Goal: Task Accomplishment & Management: Complete application form

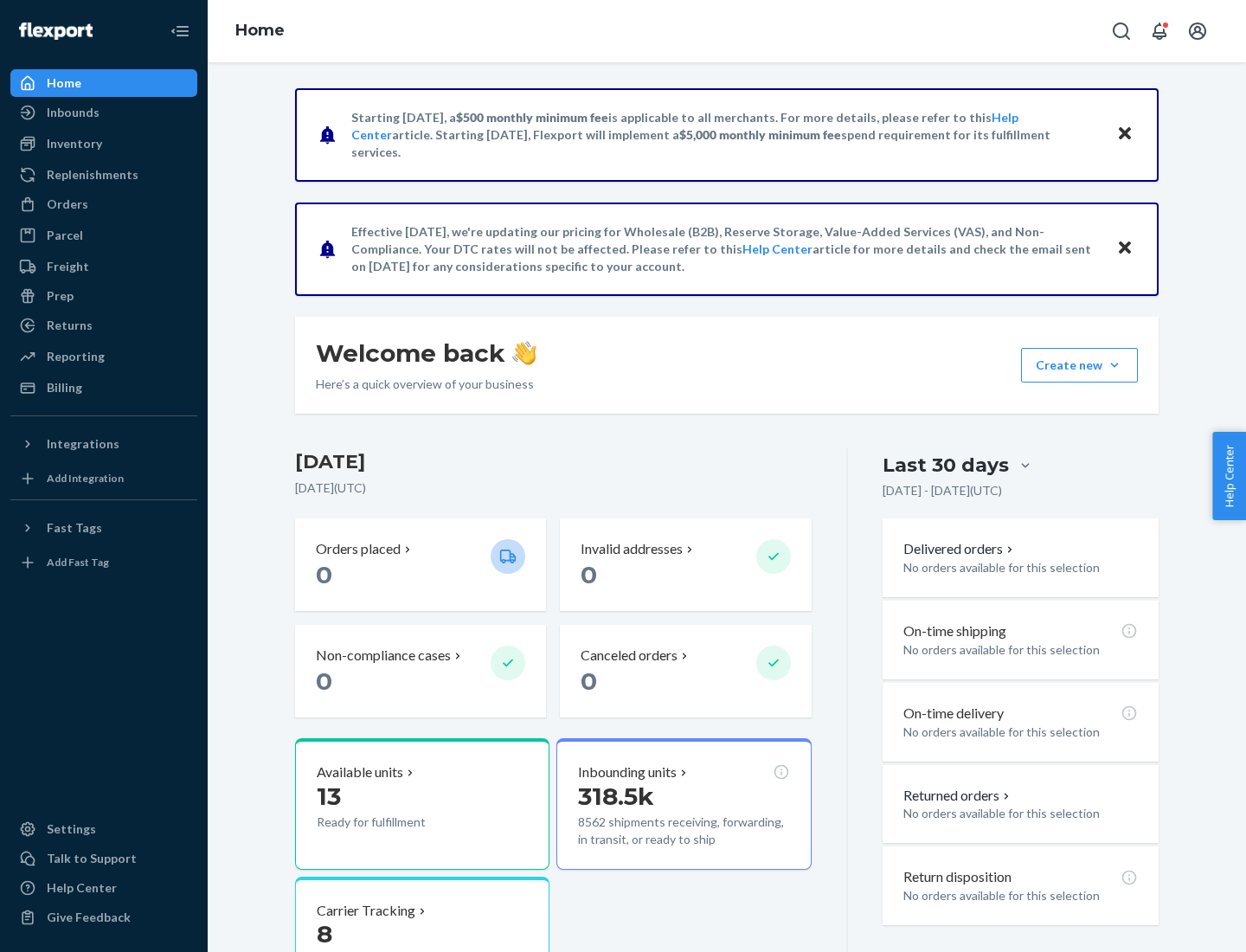
click at [1114, 366] on button "Create new Create new inbound Create new order Create new product" at bounding box center [1080, 365] width 117 height 34
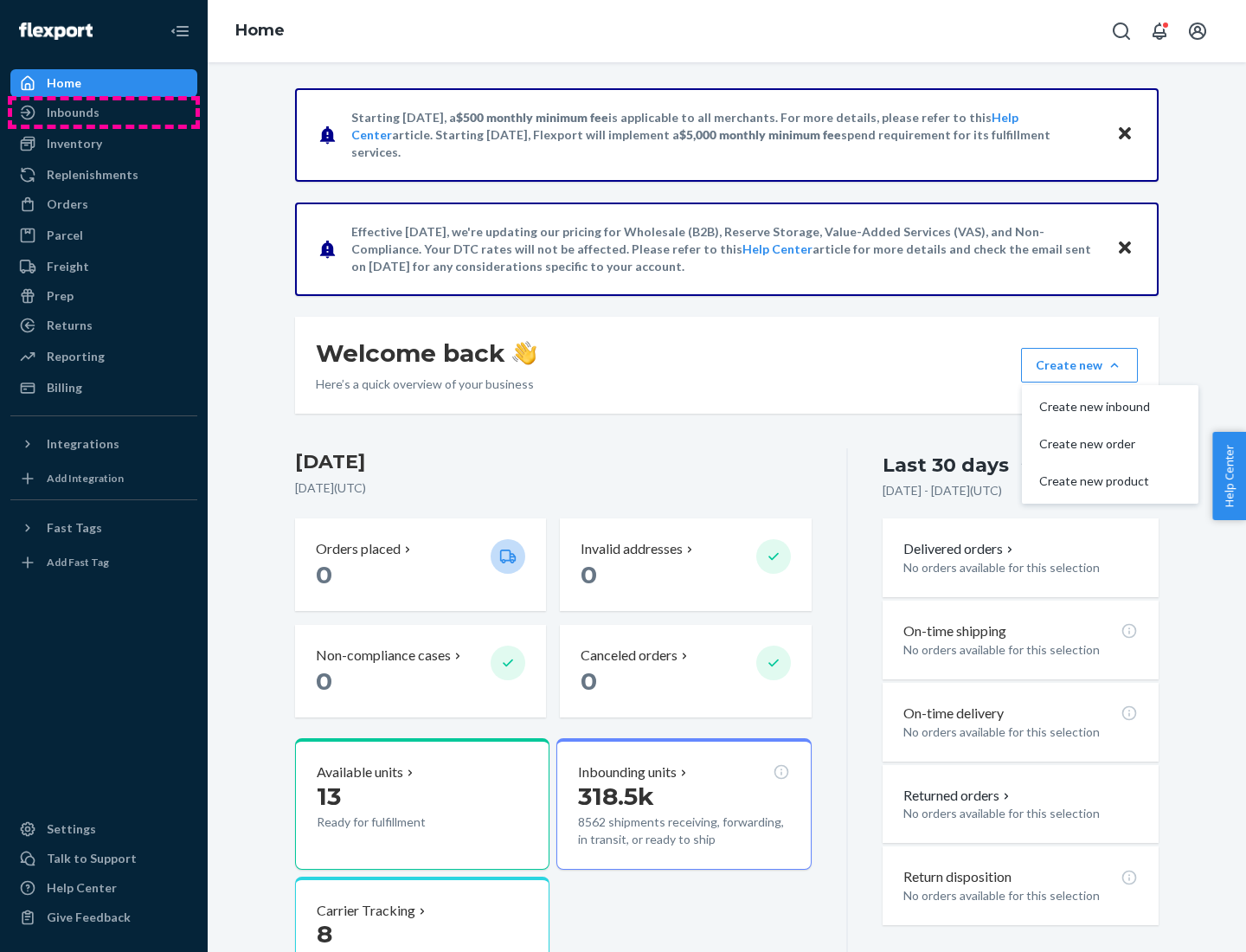
click at [104, 112] on div "Inbounds" at bounding box center [104, 112] width 184 height 24
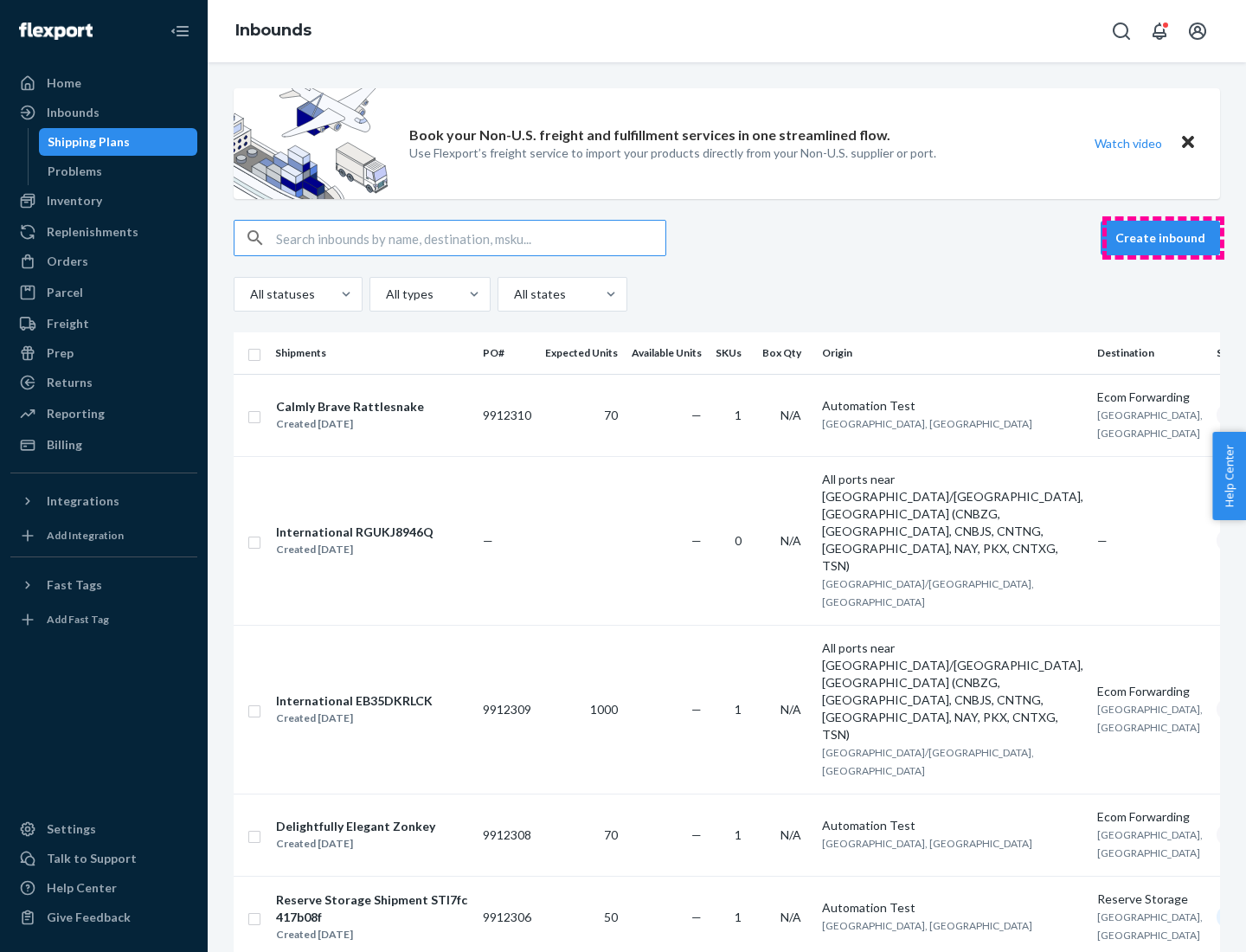
click at [1163, 238] on button "Create inbound" at bounding box center [1160, 238] width 120 height 34
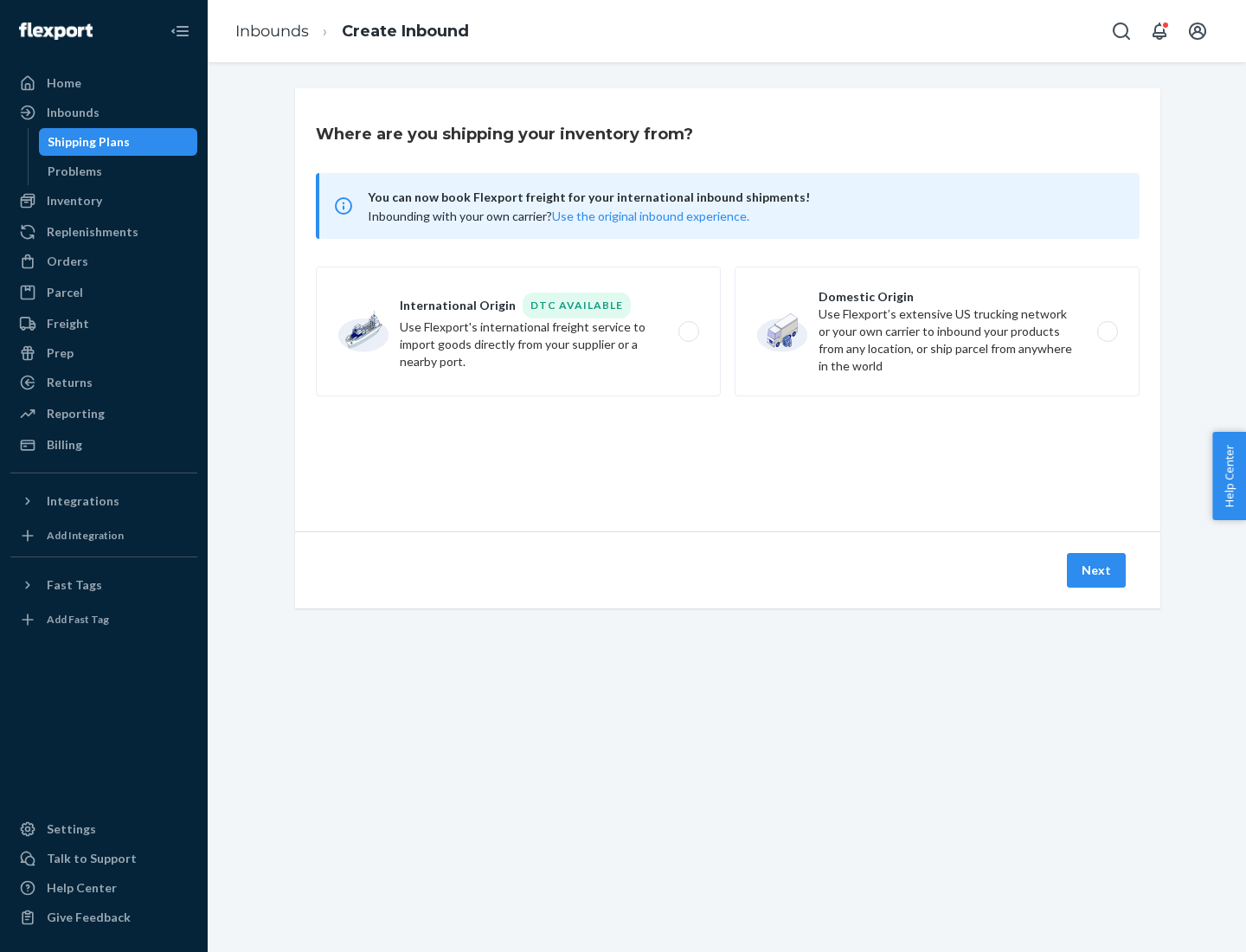
click at [937, 331] on label "Domestic Origin Use Flexport’s extensive US trucking network or your own carrie…" at bounding box center [937, 331] width 405 height 130
click at [1107, 331] on input "Domestic Origin Use Flexport’s extensive US trucking network or your own carrie…" at bounding box center [1112, 332] width 11 height 11
radio input "true"
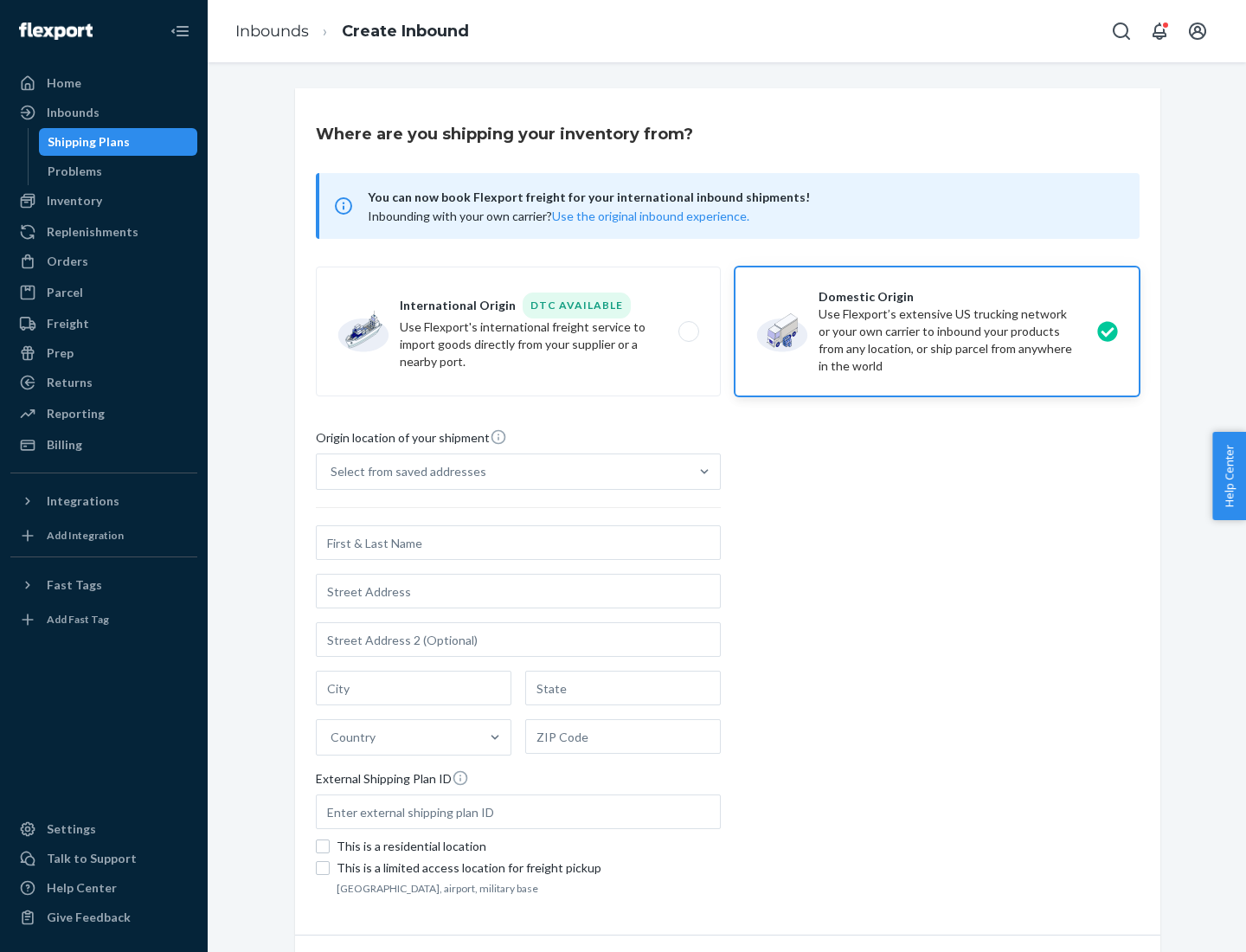
click at [405, 471] on div "Select from saved addresses" at bounding box center [408, 471] width 156 height 18
click at [332, 471] on input "Select from saved addresses" at bounding box center [331, 471] width 2 height 18
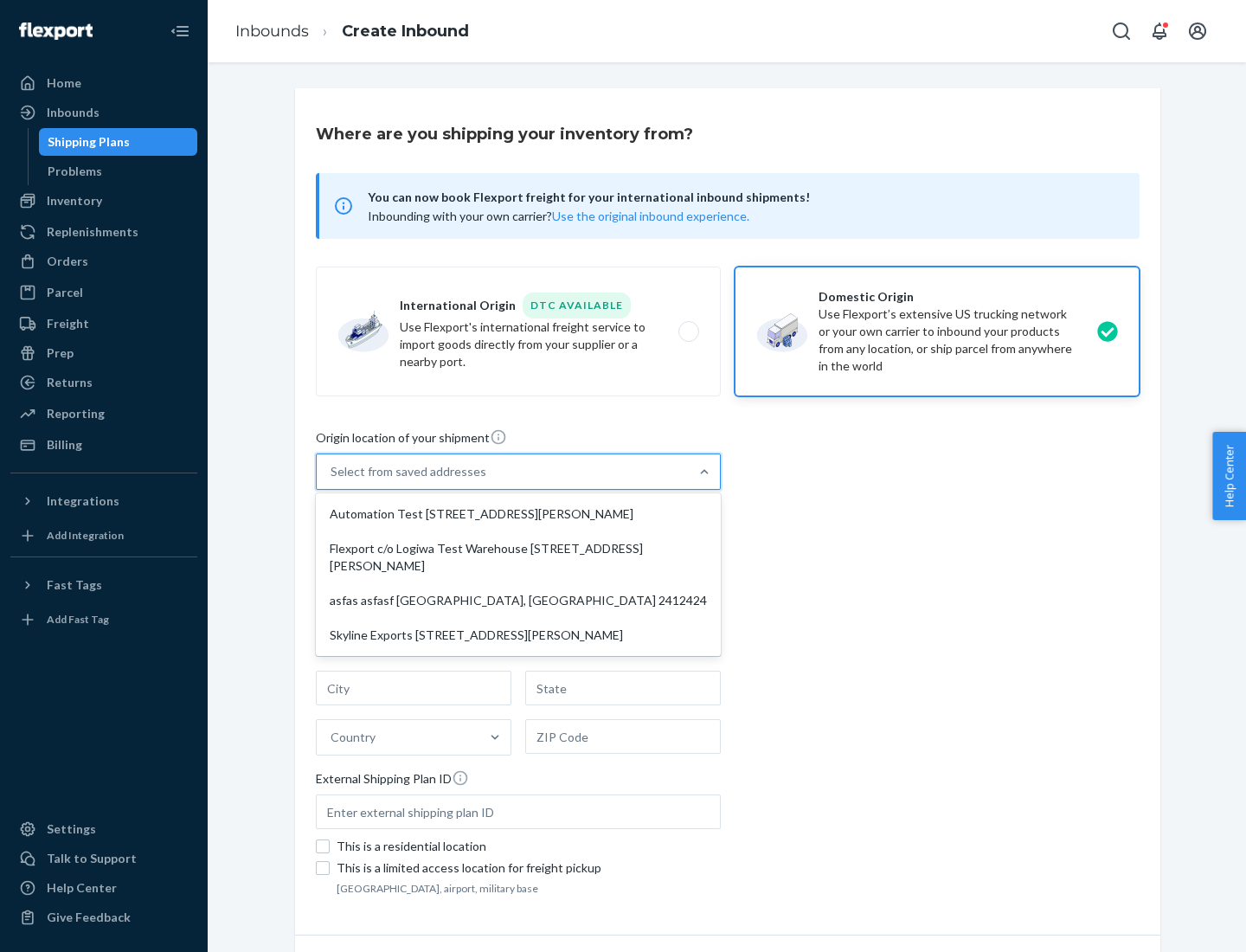
scroll to position [6, 0]
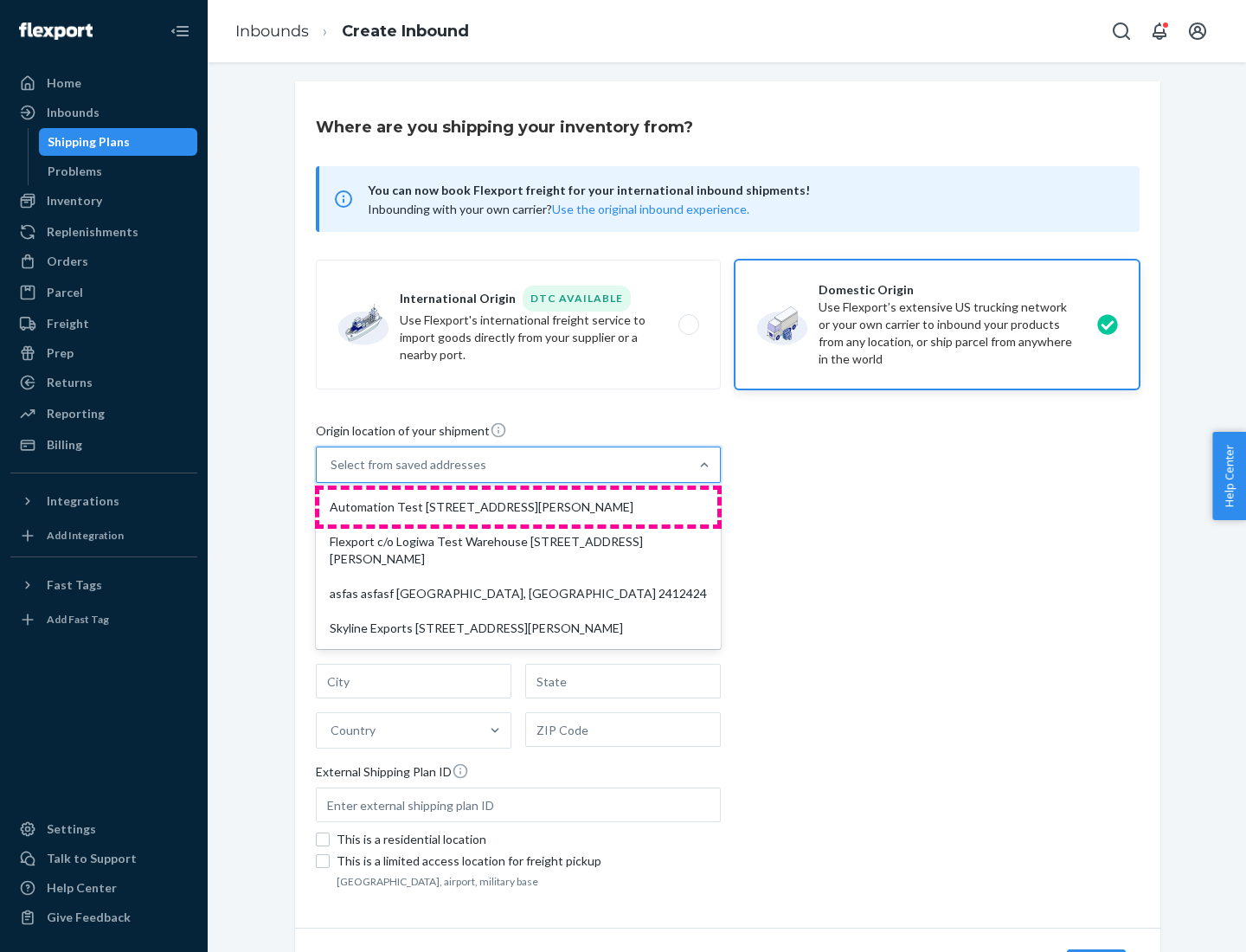
click at [519, 508] on div "Automation Test [STREET_ADDRESS][PERSON_NAME]" at bounding box center [518, 507] width 398 height 34
click at [332, 473] on input "option Automation Test [STREET_ADDRESS][PERSON_NAME] focused, 1 of 4. 4 results…" at bounding box center [331, 465] width 2 height 18
type input "Automation Test"
type input "9th Floor"
type input "[GEOGRAPHIC_DATA]"
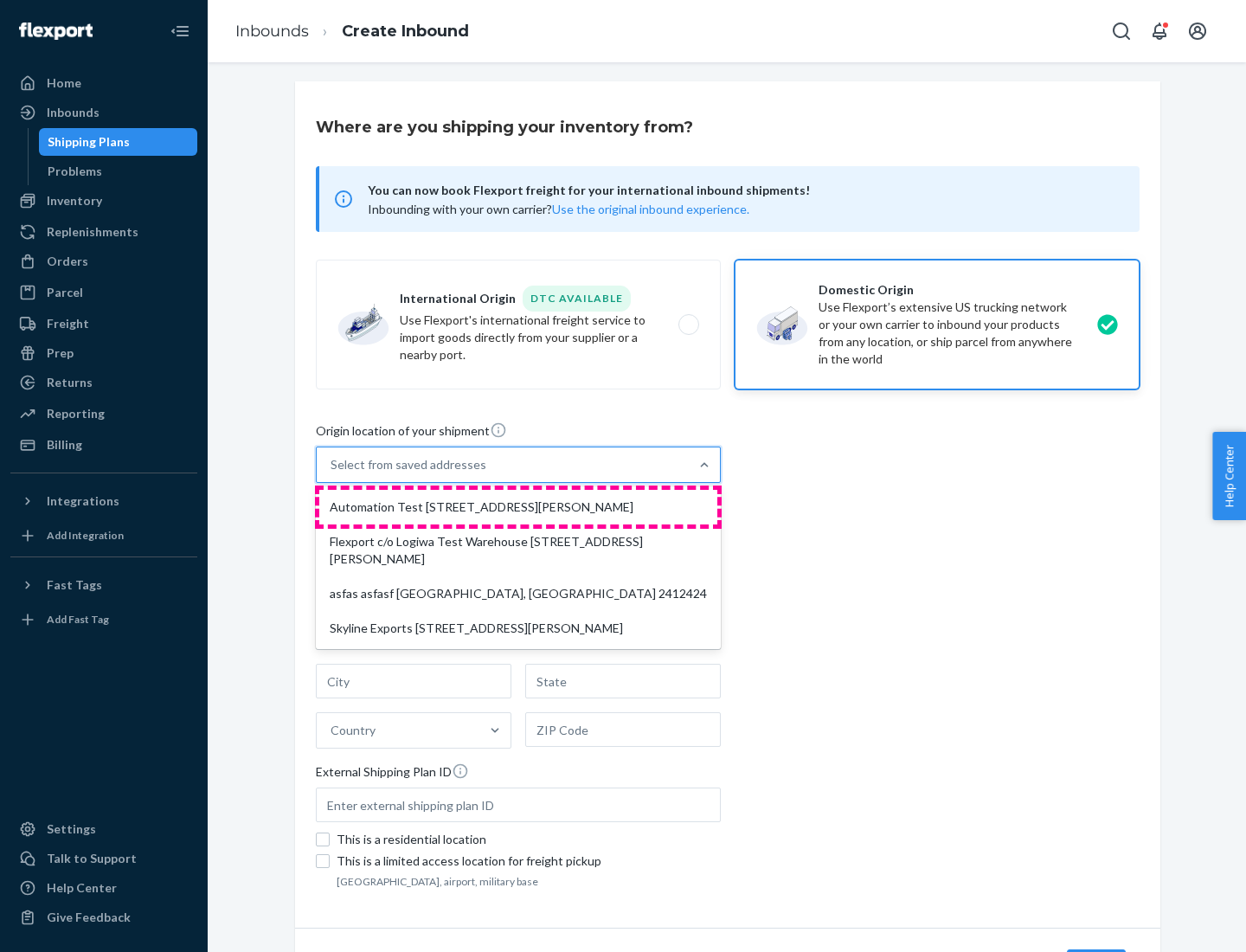
type input "CA"
type input "94104"
type input "[STREET_ADDRESS][PERSON_NAME]"
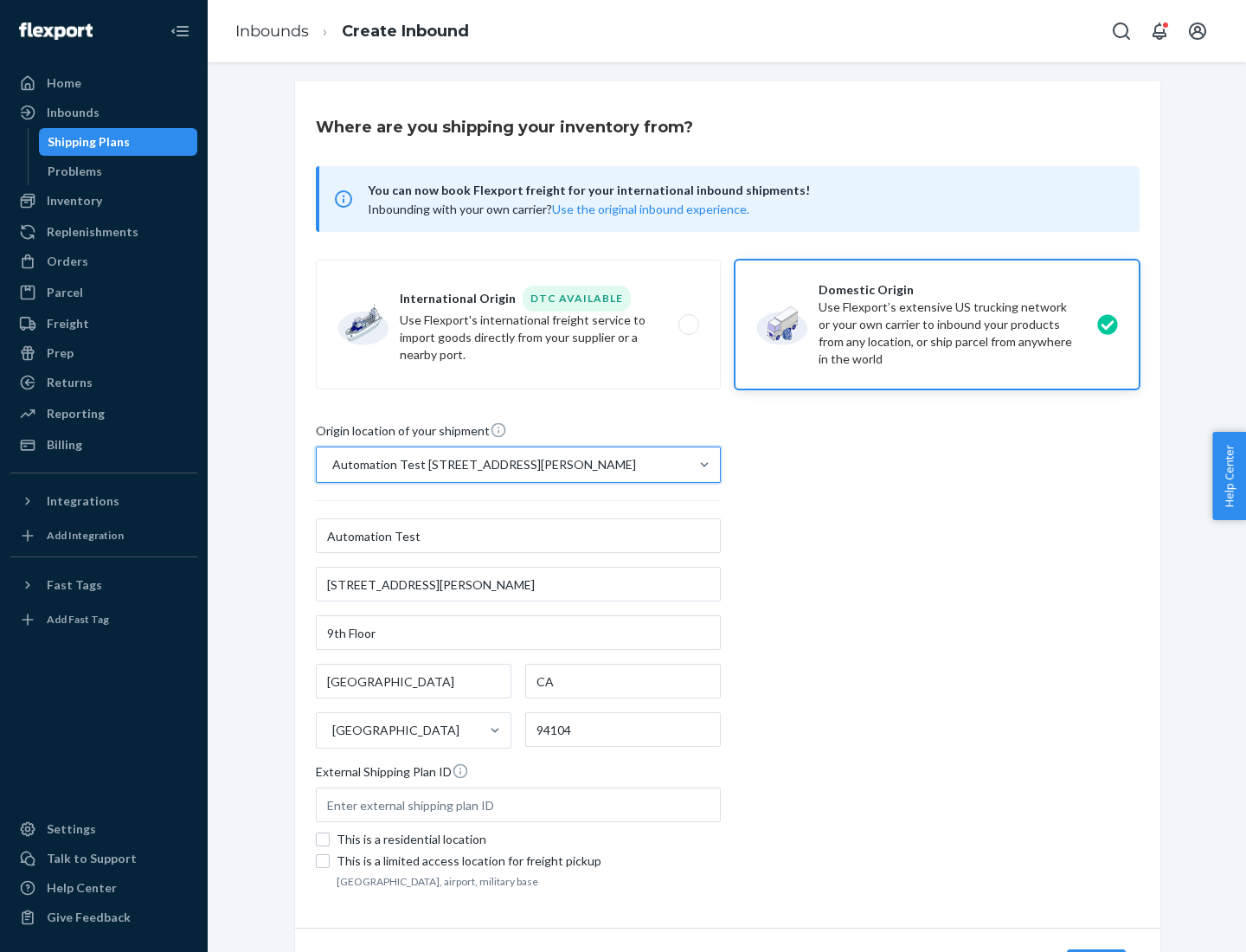
scroll to position [101, 0]
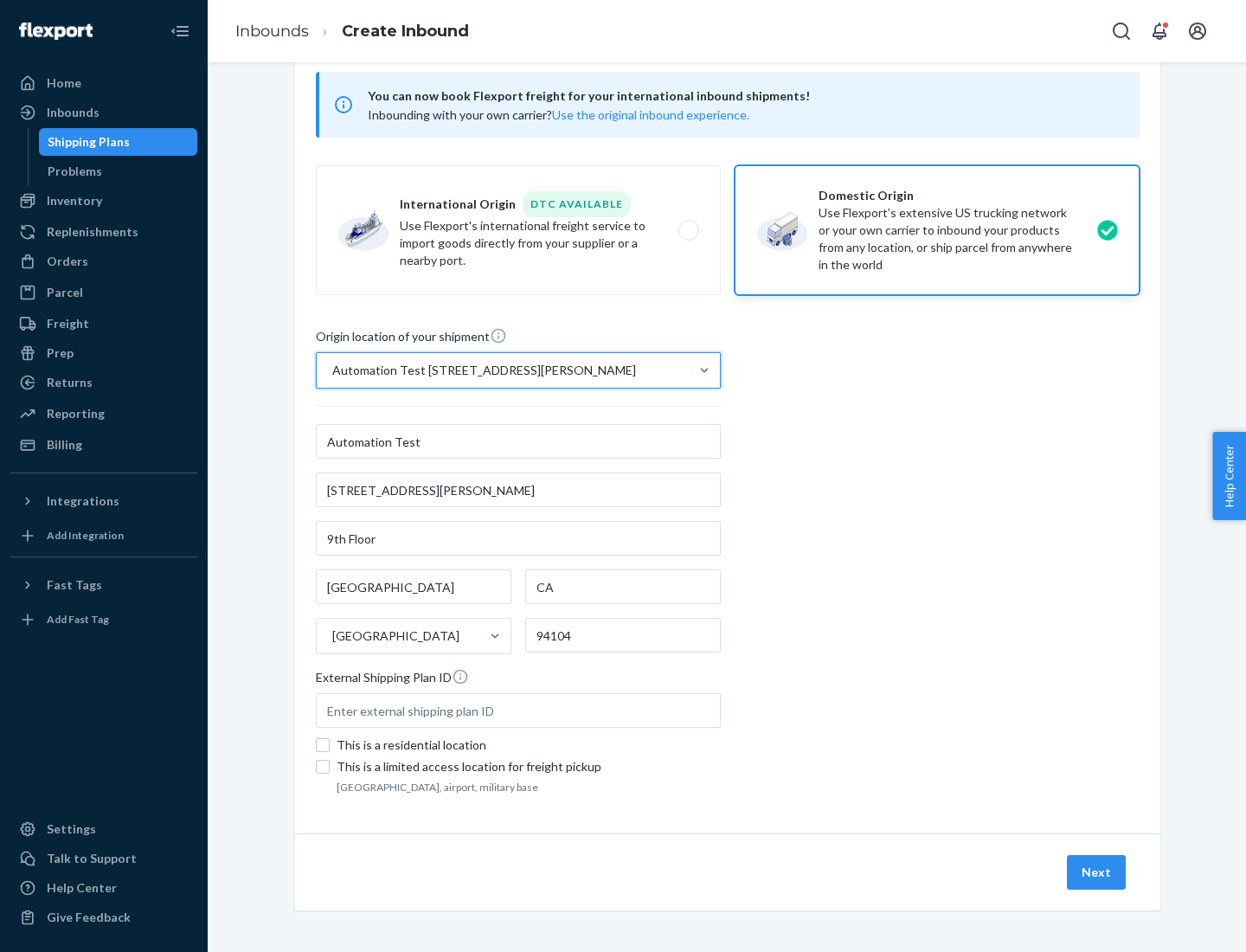
click at [1098, 872] on button "Next" at bounding box center [1096, 872] width 58 height 34
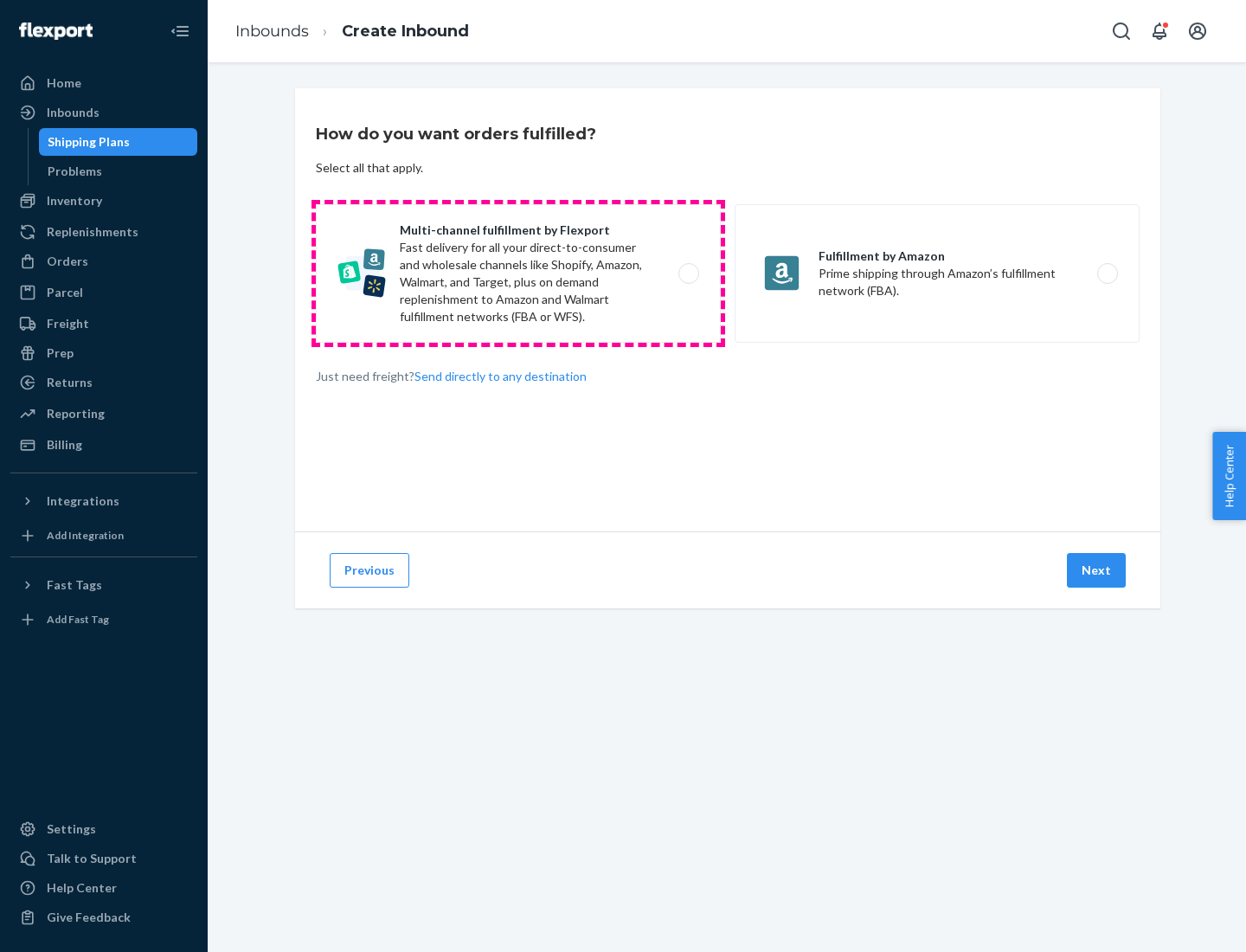
click at [519, 274] on label "Multi-channel fulfillment by Flexport Fast delivery for all your direct-to-cons…" at bounding box center [518, 273] width 405 height 138
click at [688, 274] on input "Multi-channel fulfillment by Flexport Fast delivery for all your direct-to-cons…" at bounding box center [694, 274] width 11 height 11
radio input "true"
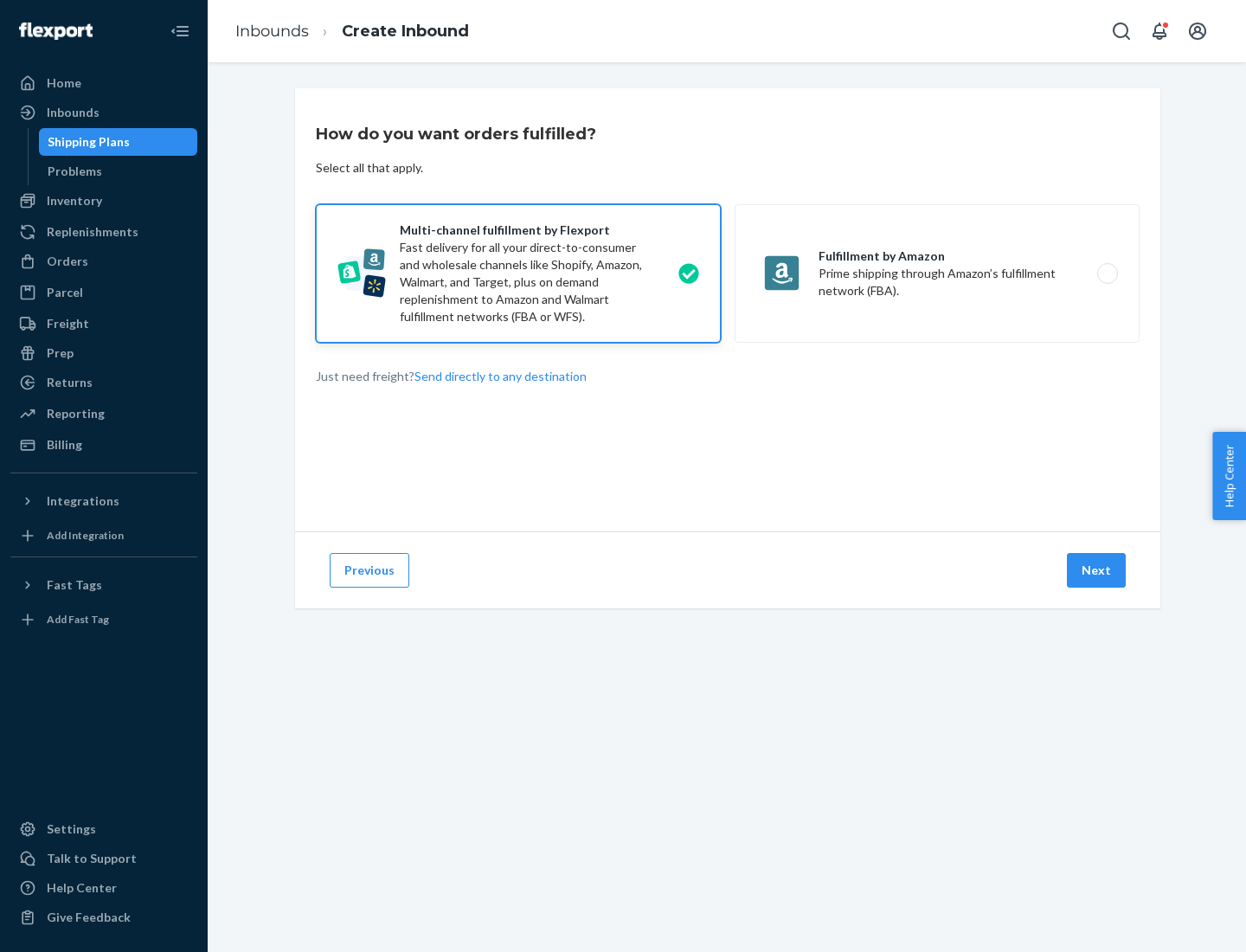
click at [1098, 571] on button "Next" at bounding box center [1096, 570] width 58 height 34
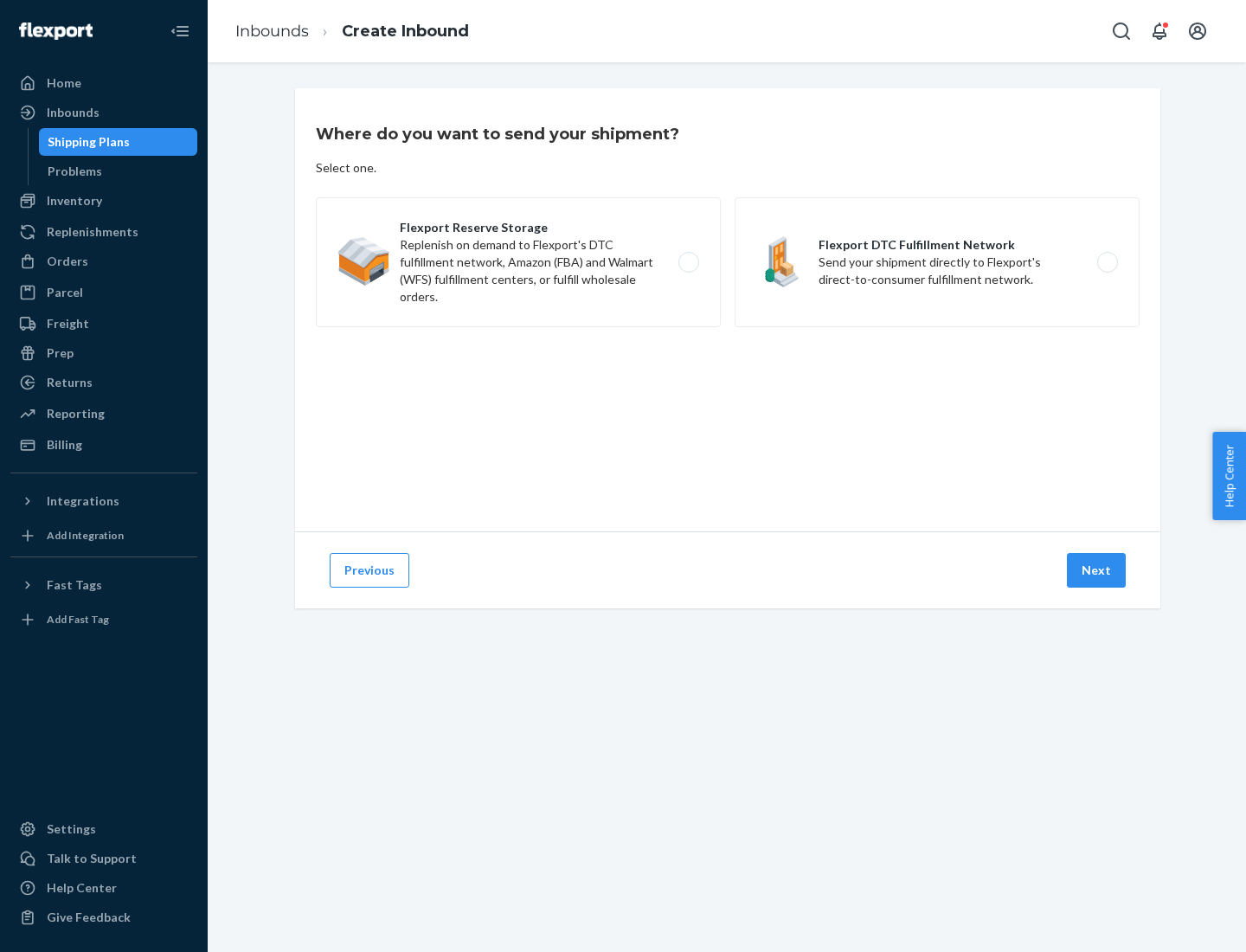
click at [937, 263] on label "Flexport DTC Fulfillment Network Send your shipment directly to Flexport's dire…" at bounding box center [937, 263] width 405 height 130
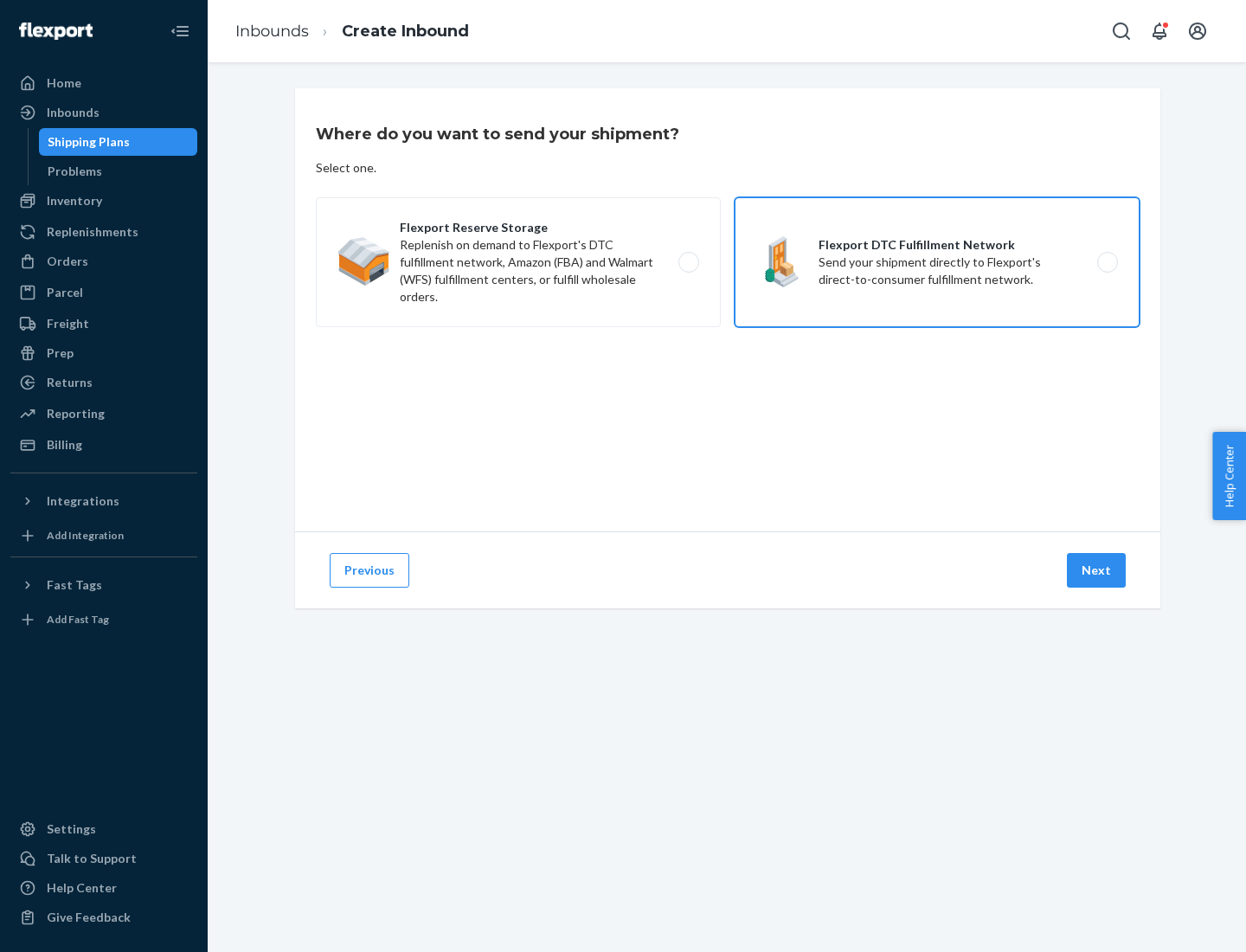
click at [1107, 263] on input "Flexport DTC Fulfillment Network Send your shipment directly to Flexport's dire…" at bounding box center [1112, 263] width 11 height 11
radio input "true"
click at [1098, 571] on button "Next" at bounding box center [1096, 570] width 58 height 34
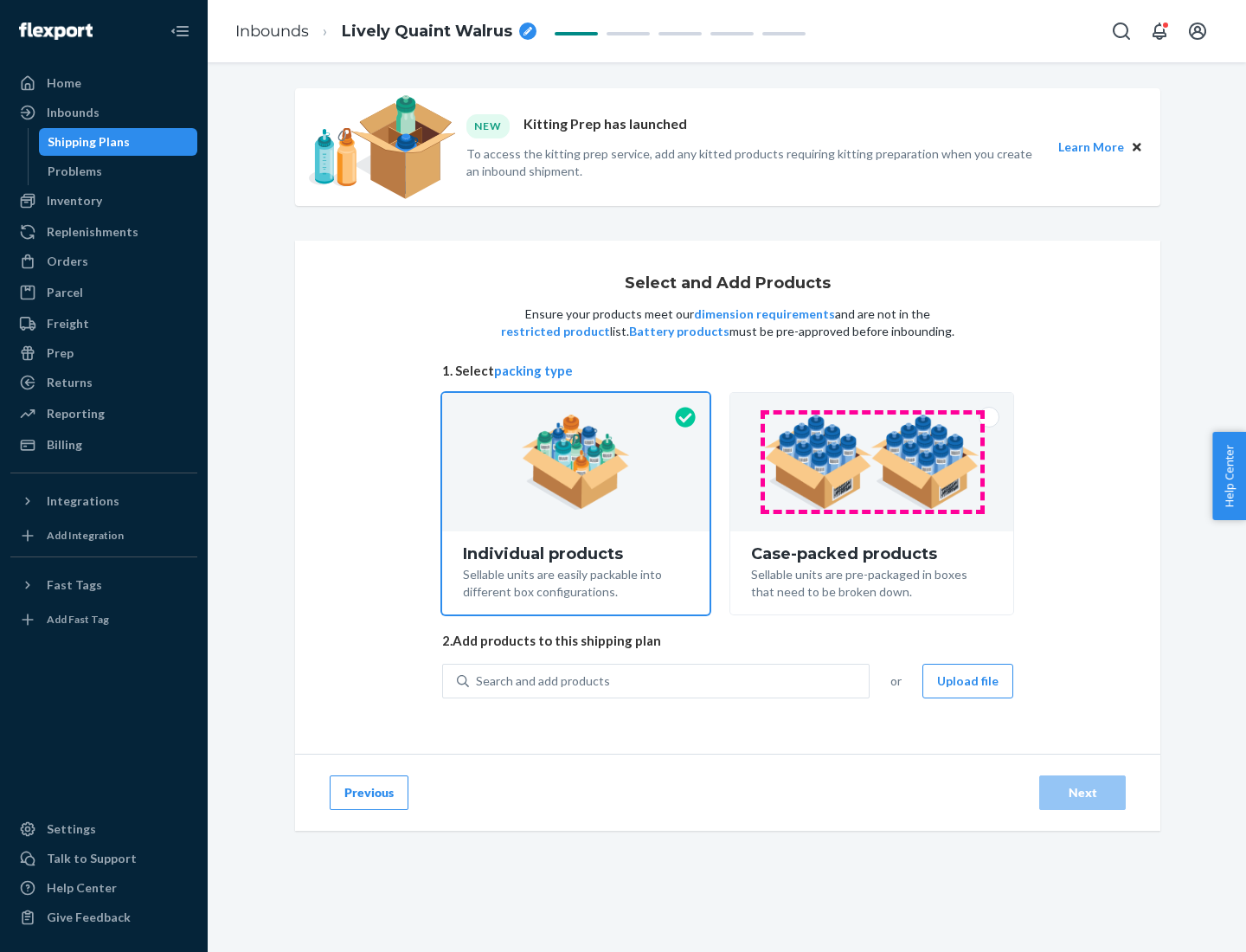
click at [872, 462] on img at bounding box center [872, 462] width 215 height 96
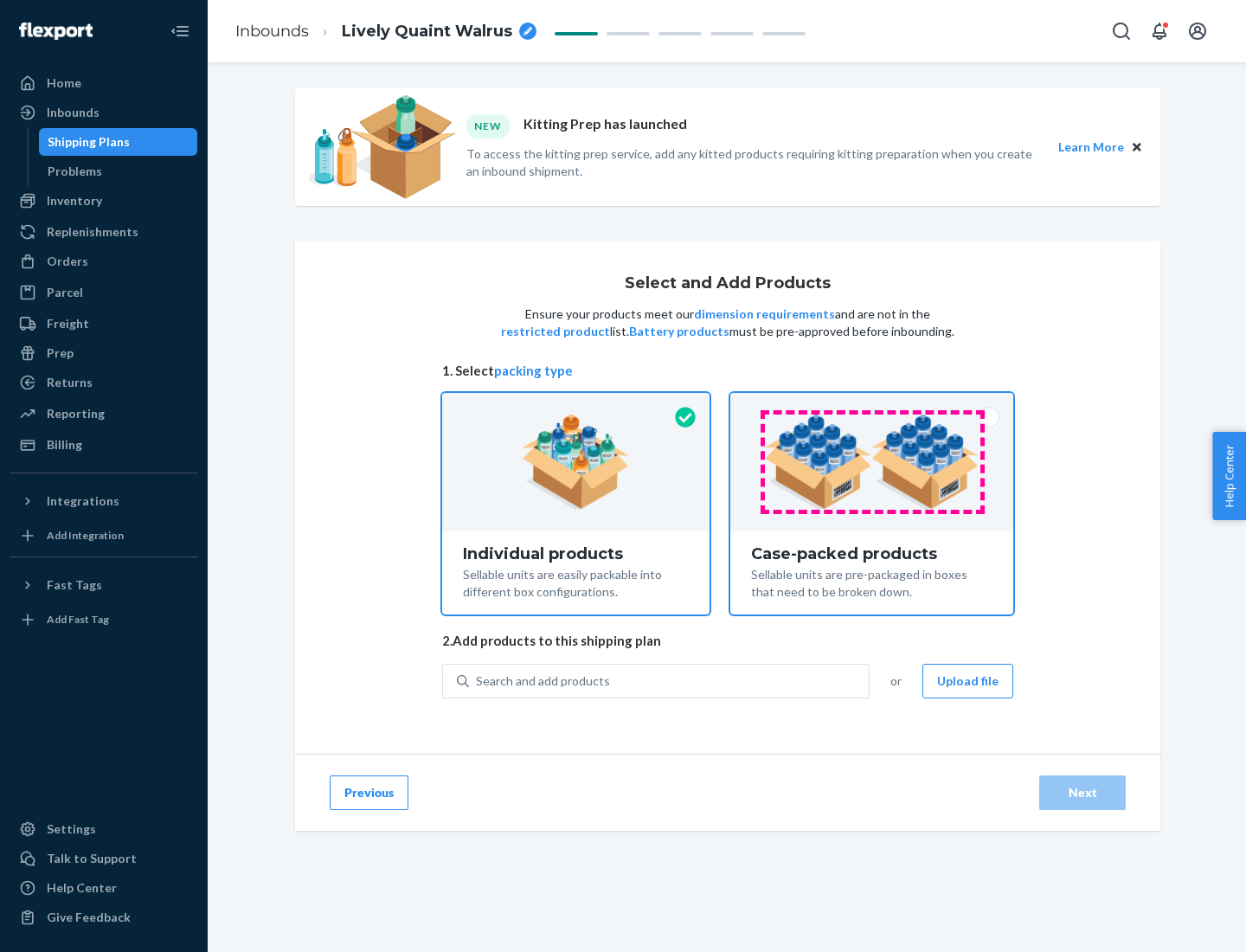
click at [872, 405] on input "Case-packed products Sellable units are pre-packaged in boxes that need to be b…" at bounding box center [872, 398] width 11 height 11
radio input "true"
radio input "false"
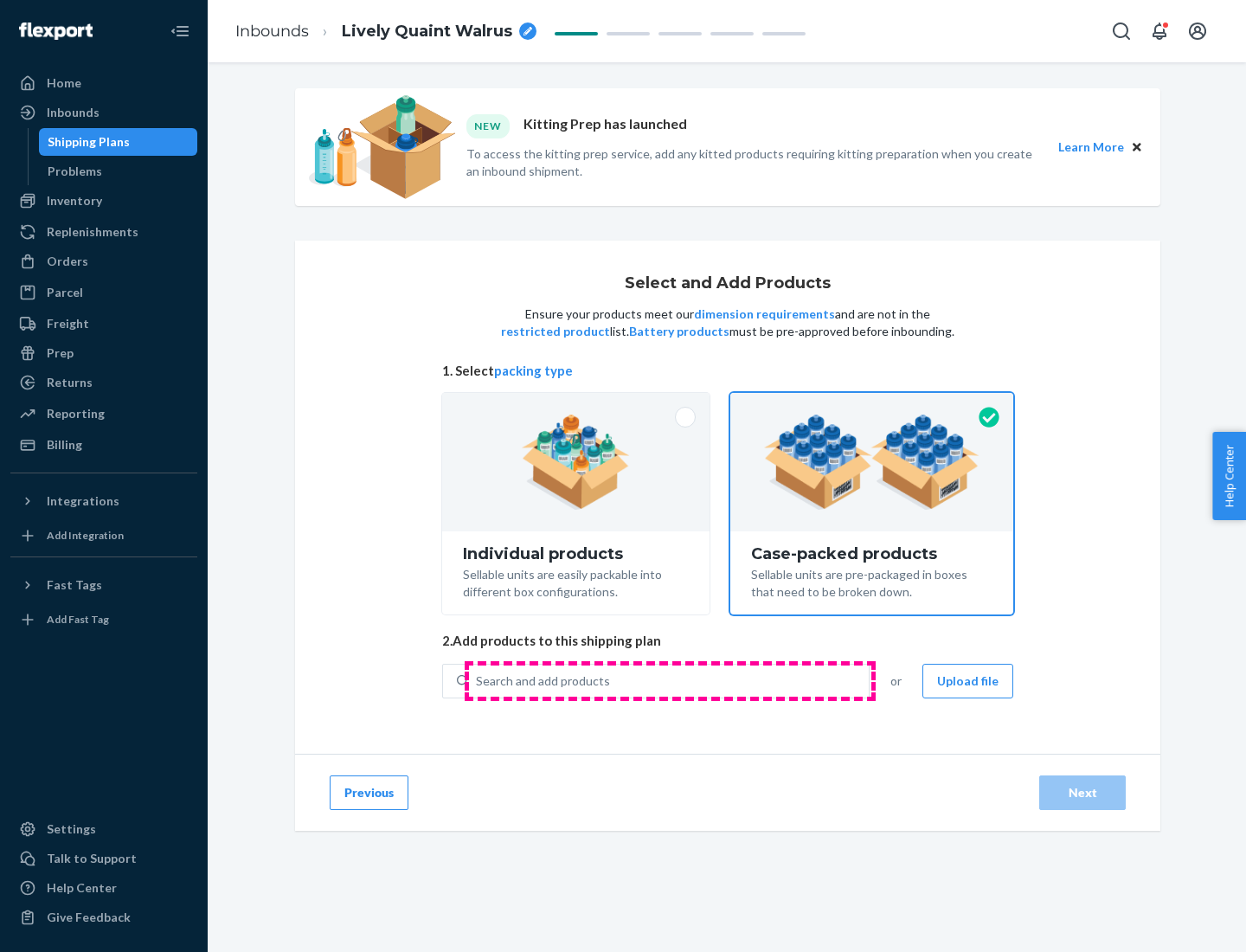
click at [670, 680] on div "Search and add products" at bounding box center [669, 681] width 400 height 32
click at [478, 680] on input "Search and add products" at bounding box center [477, 681] width 2 height 18
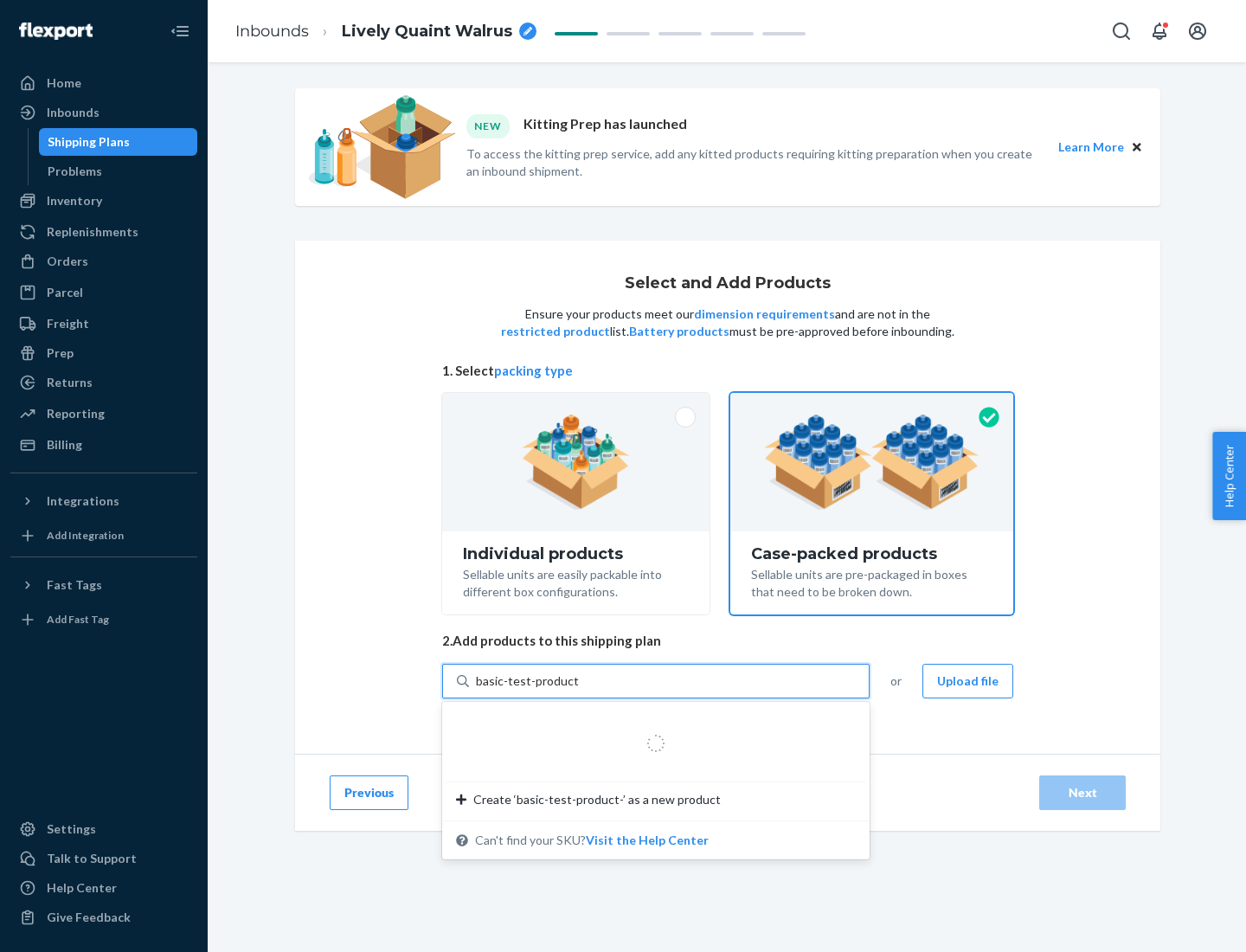
type input "basic-test-product-1"
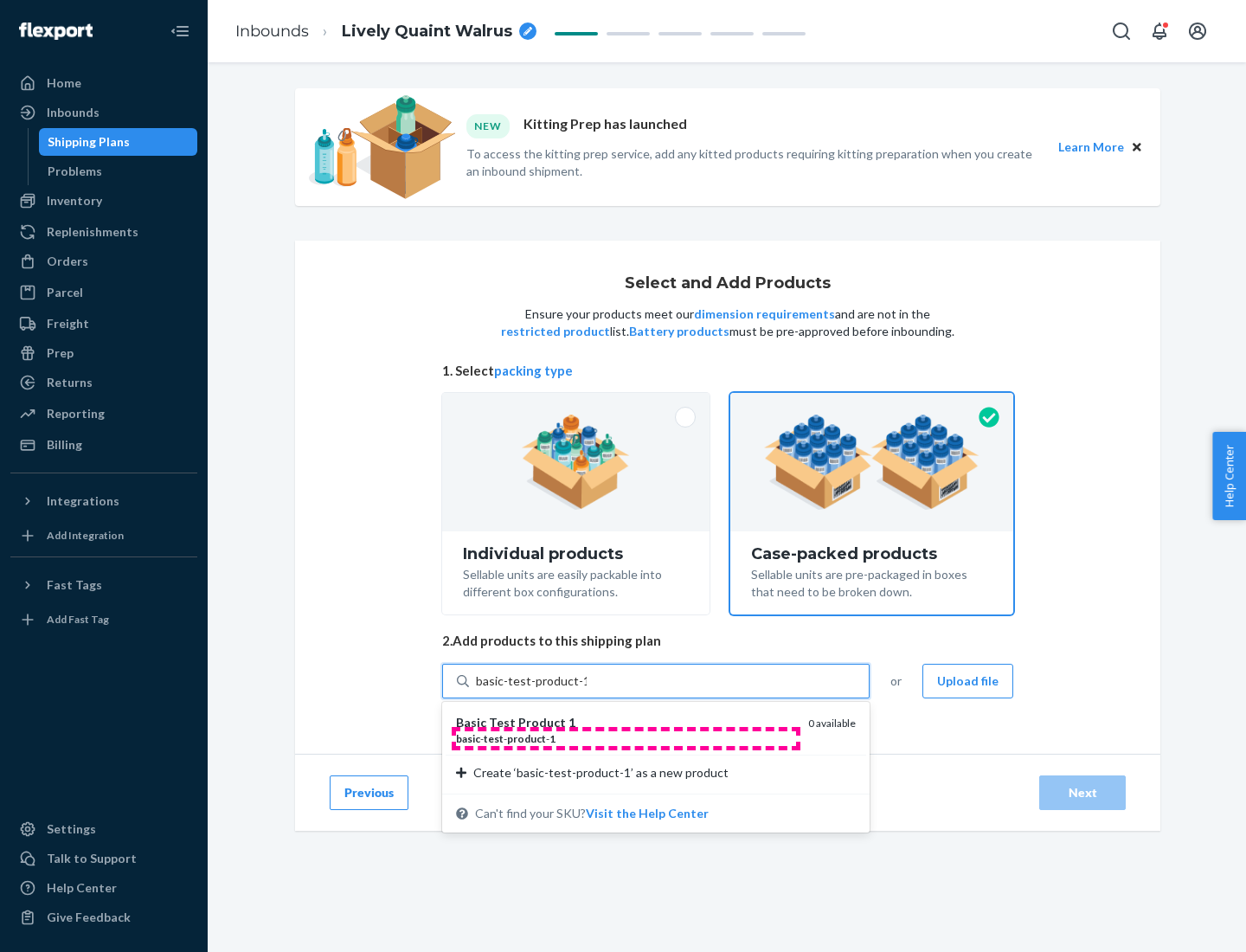
click at [625, 739] on div "basic - test - product - 1" at bounding box center [625, 739] width 339 height 15
click at [586, 689] on input "basic-test-product-1" at bounding box center [531, 681] width 110 height 18
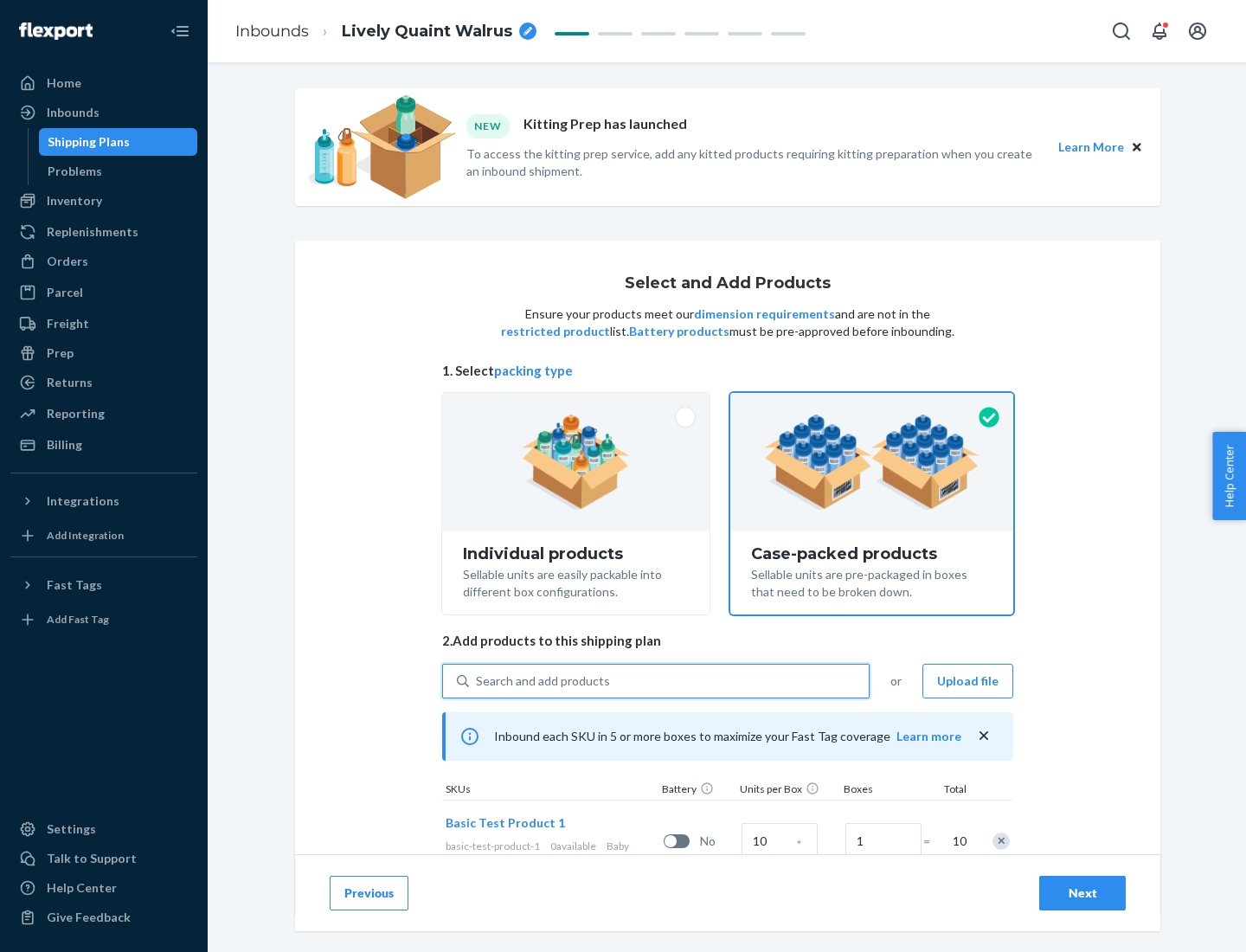
scroll to position [62, 0]
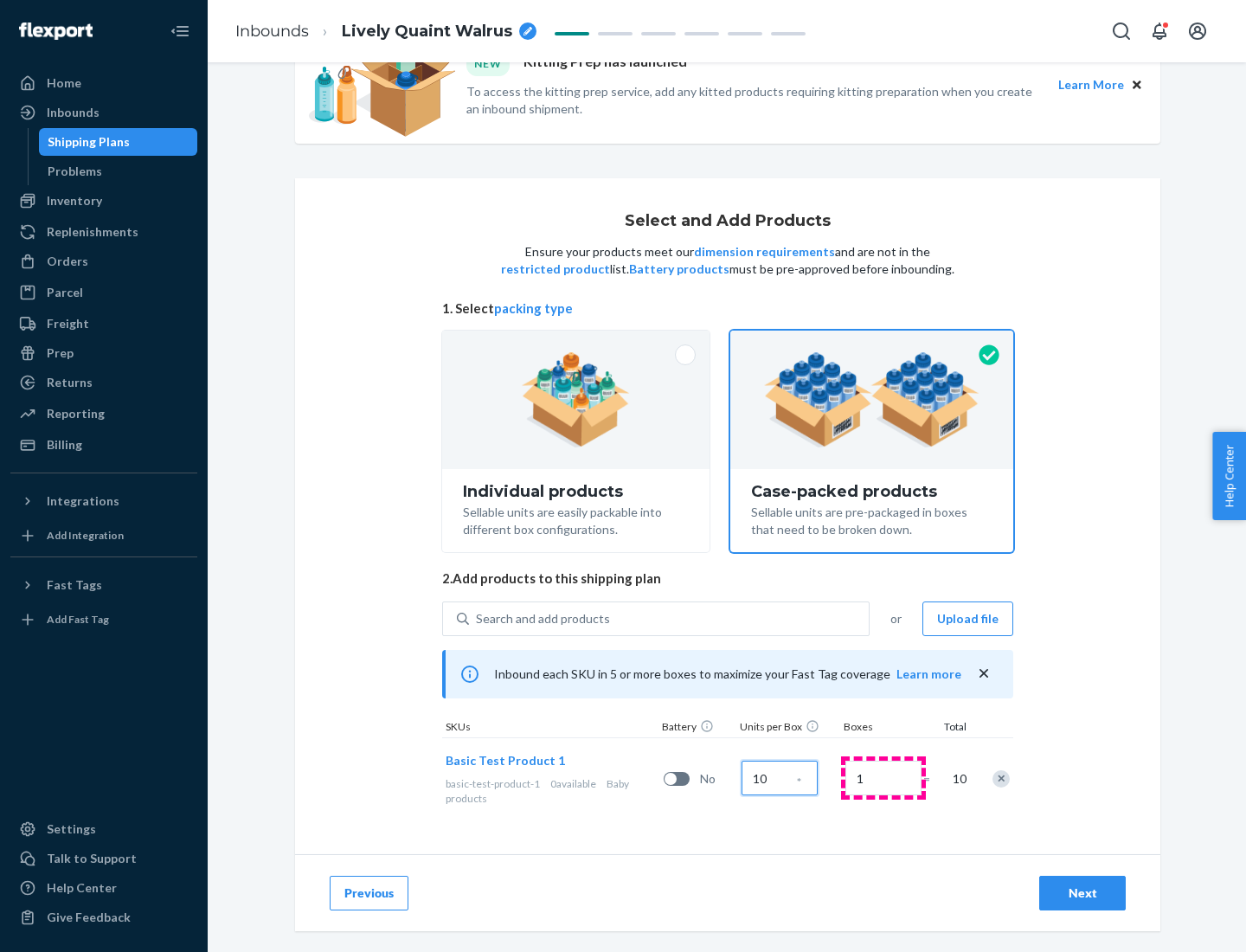
type input "10"
type input "7"
click at [1083, 894] on div "Next" at bounding box center [1083, 893] width 58 height 18
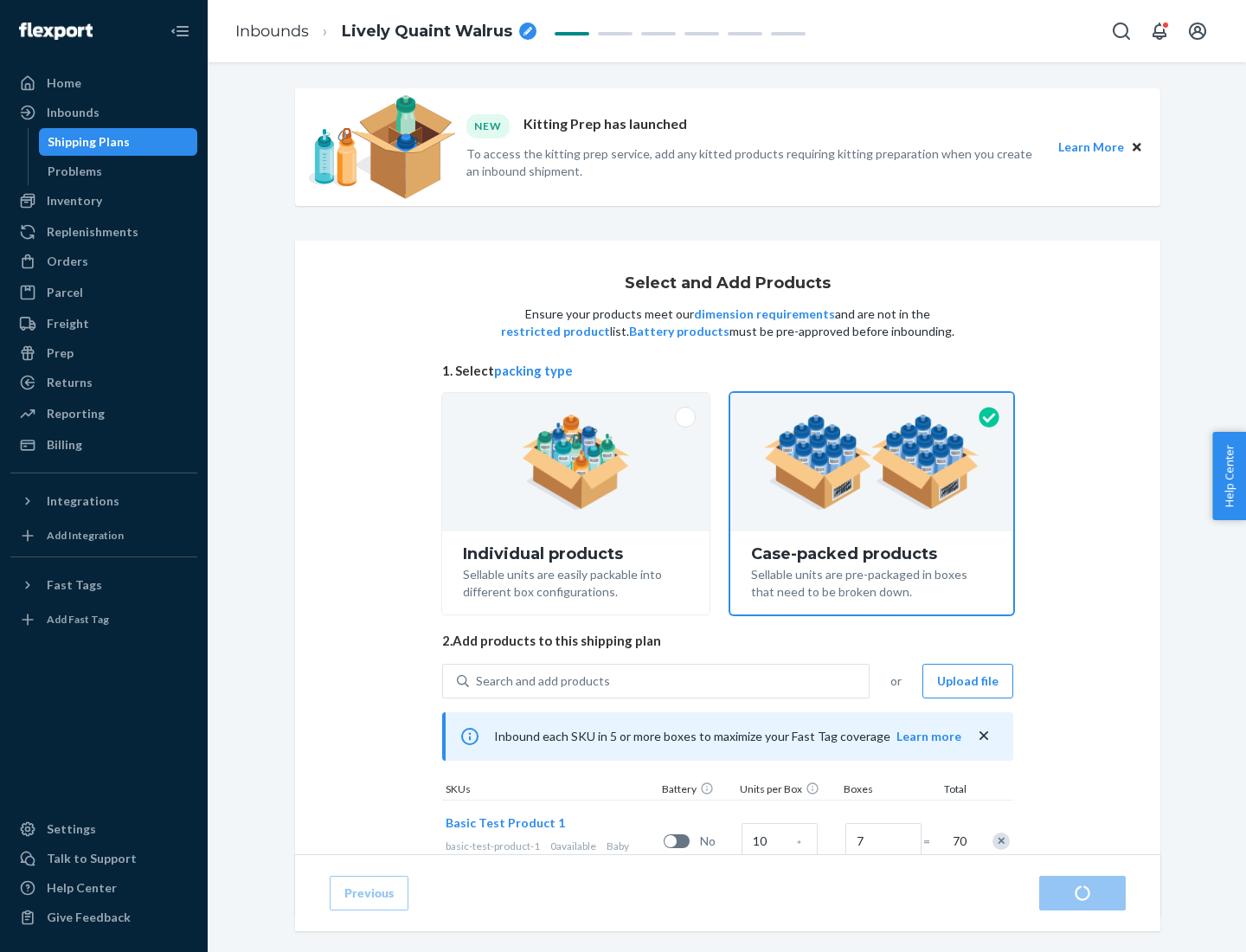
radio input "true"
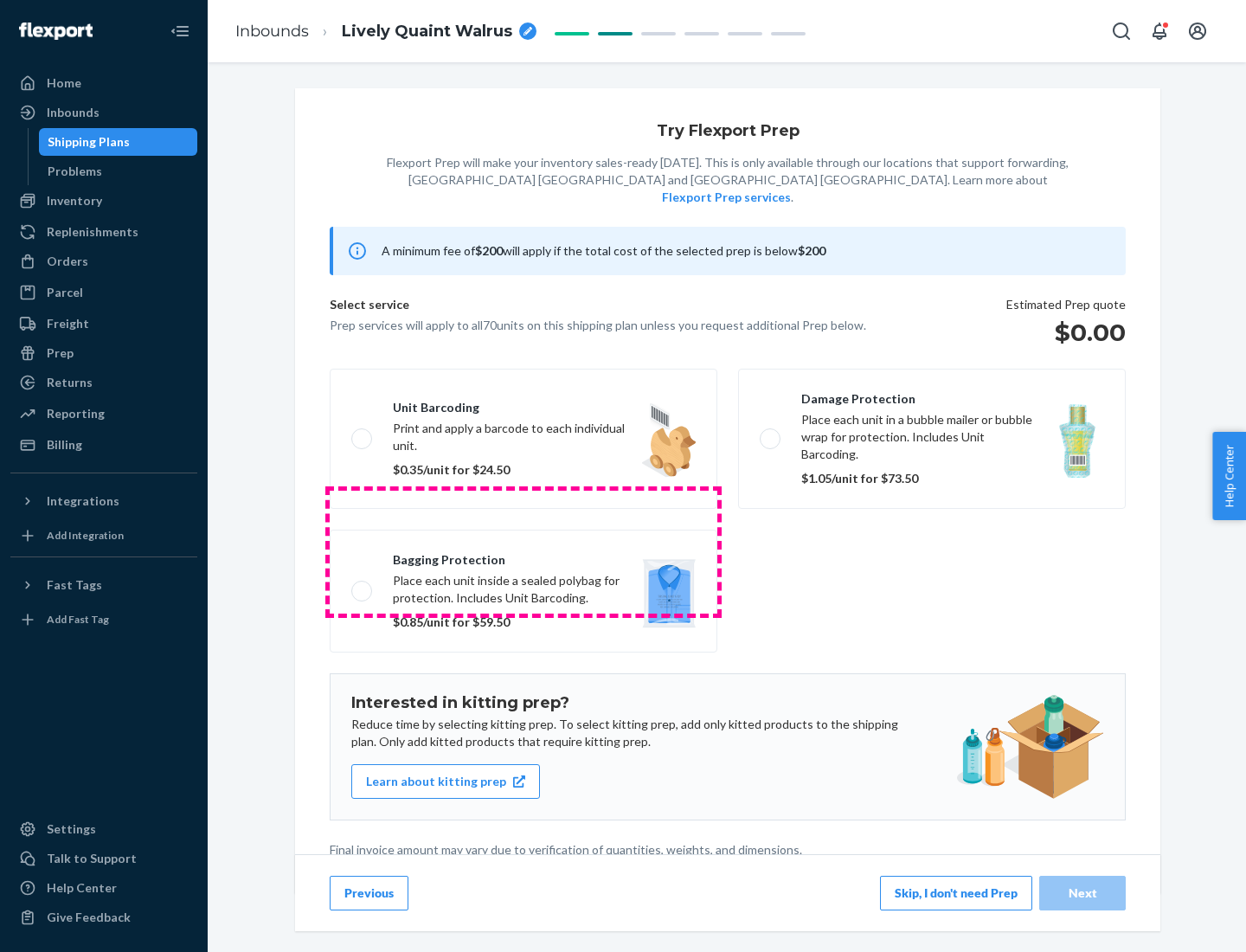
scroll to position [5, 0]
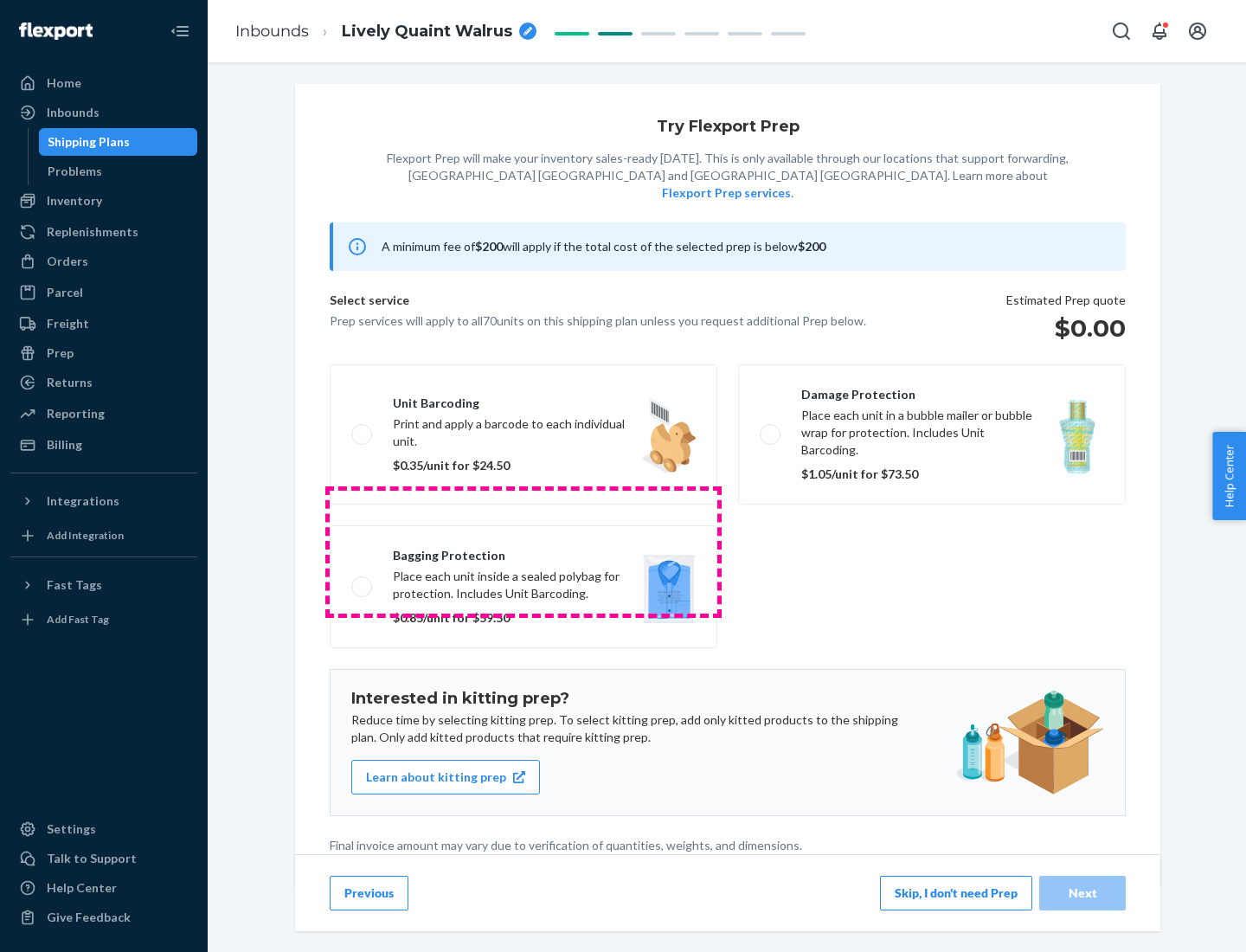
click at [523, 551] on label "Bagging protection Place each unit inside a sealed polybag for protection. Incl…" at bounding box center [523, 586] width 388 height 122
click at [363, 581] on input "Bagging protection Place each unit inside a sealed polybag for protection. Incl…" at bounding box center [357, 586] width 11 height 11
checkbox input "true"
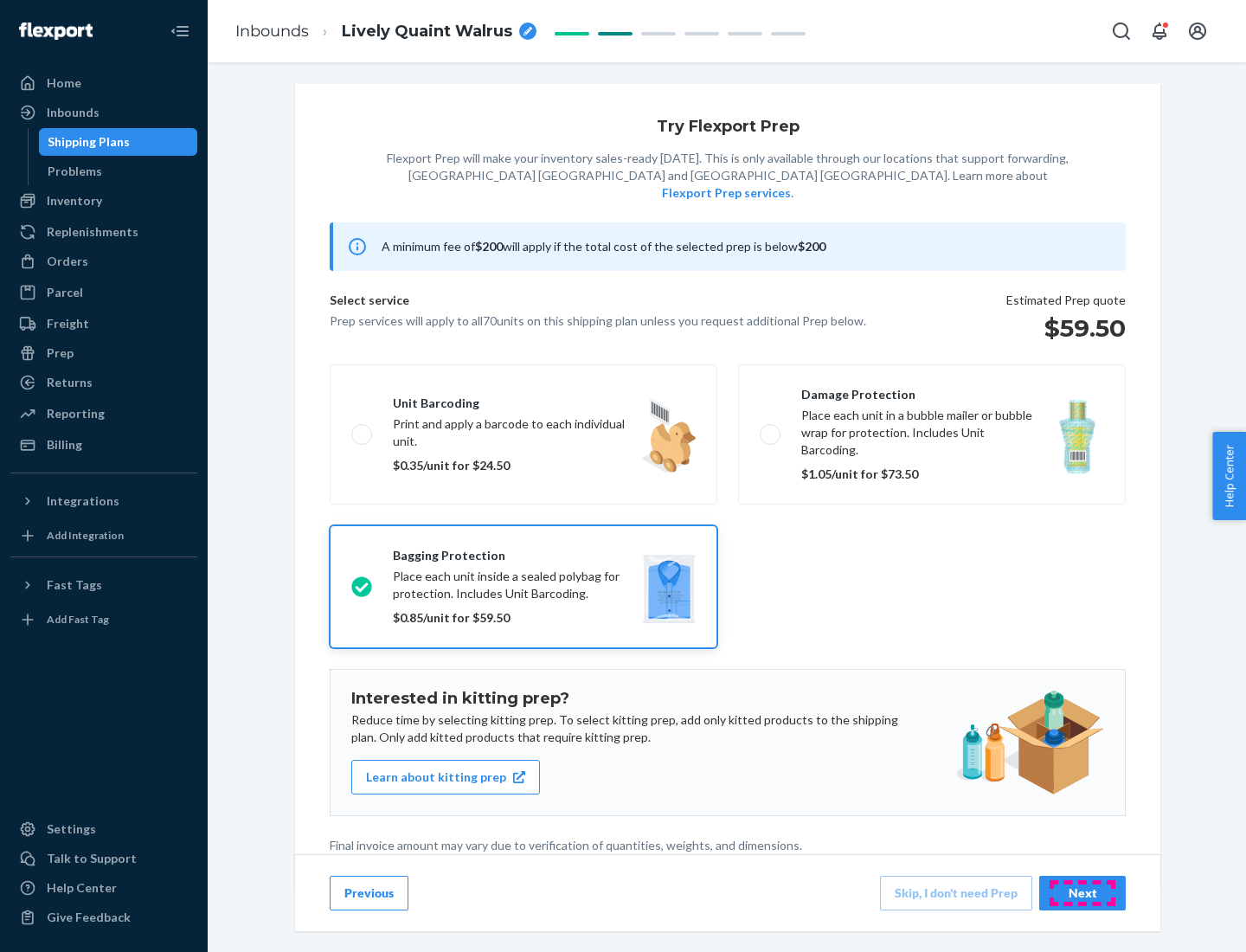
click at [1083, 893] on div "Next" at bounding box center [1083, 893] width 58 height 18
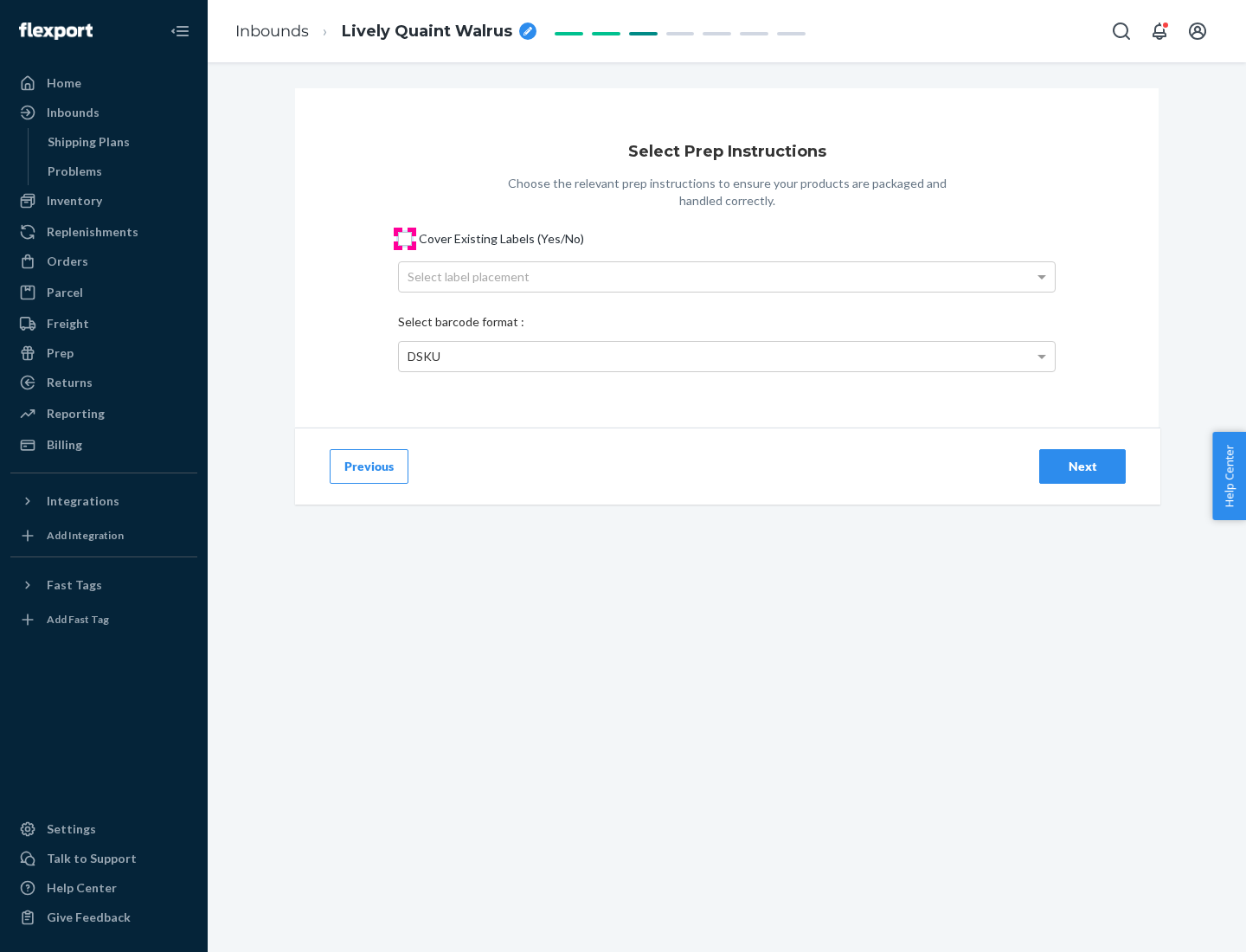
click at [405, 238] on input "Cover Existing Labels (Yes/No)" at bounding box center [405, 238] width 14 height 14
checkbox input "true"
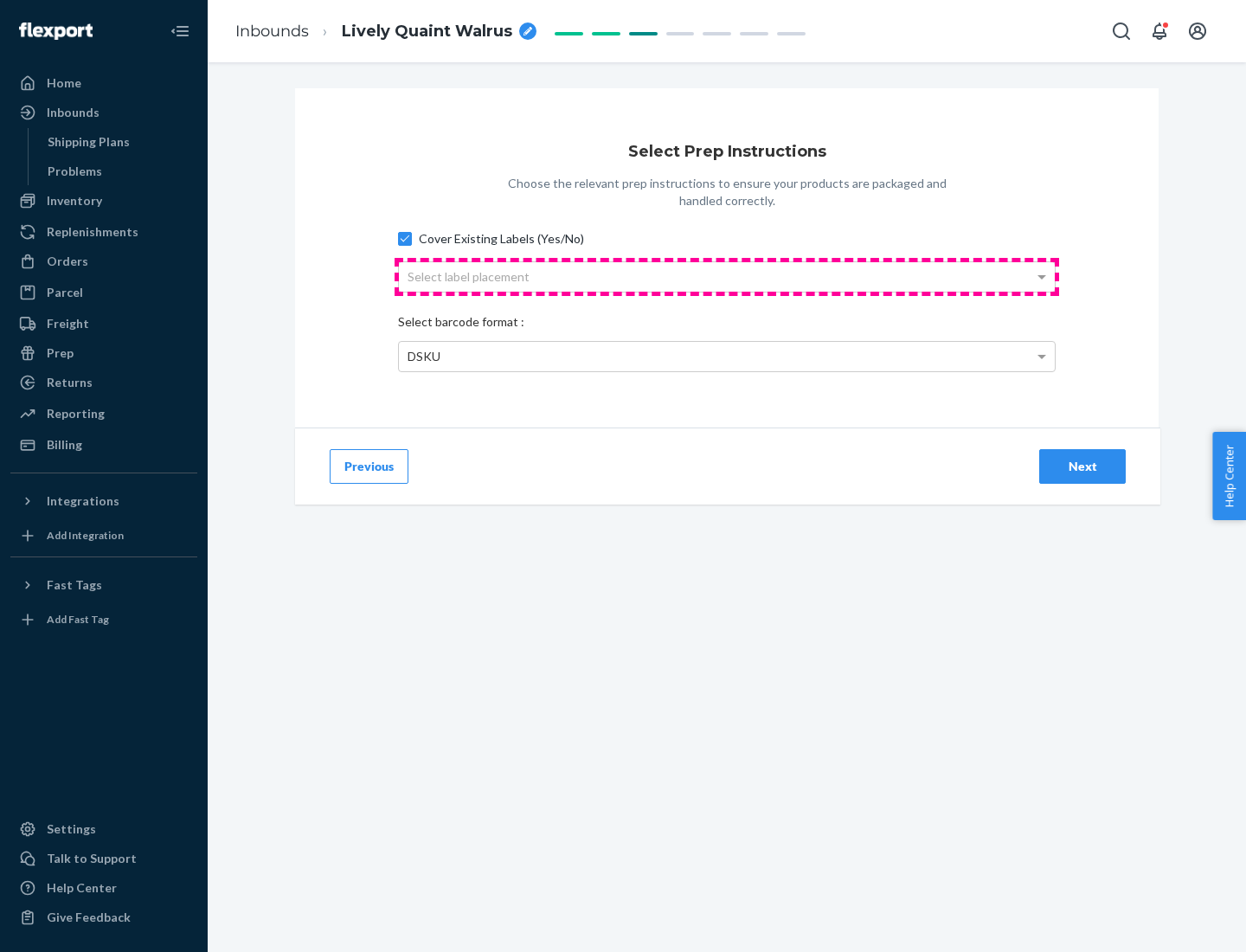
click at [727, 277] on div "Select label placement" at bounding box center [726, 277] width 656 height 30
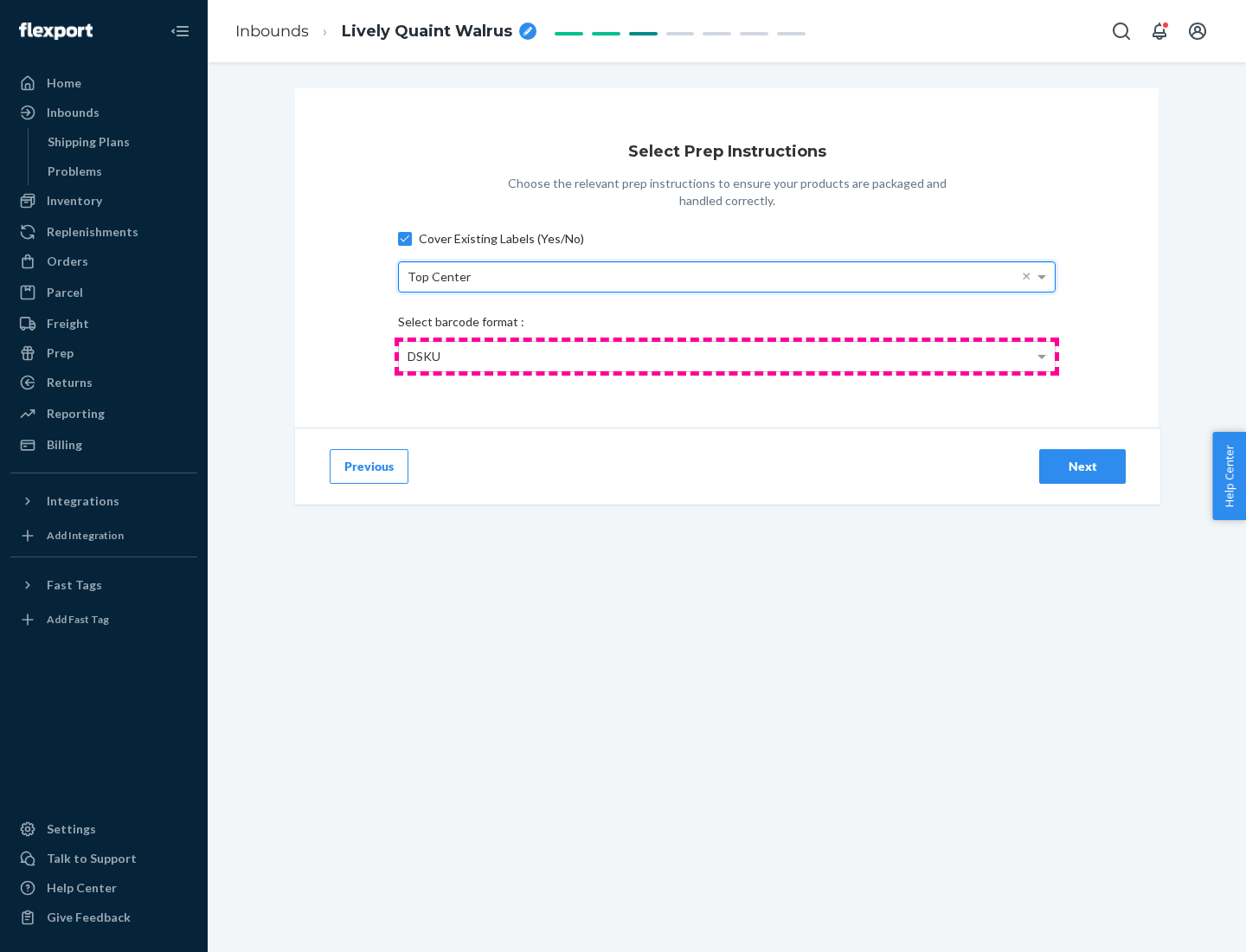
click at [727, 355] on div "DSKU" at bounding box center [726, 356] width 656 height 30
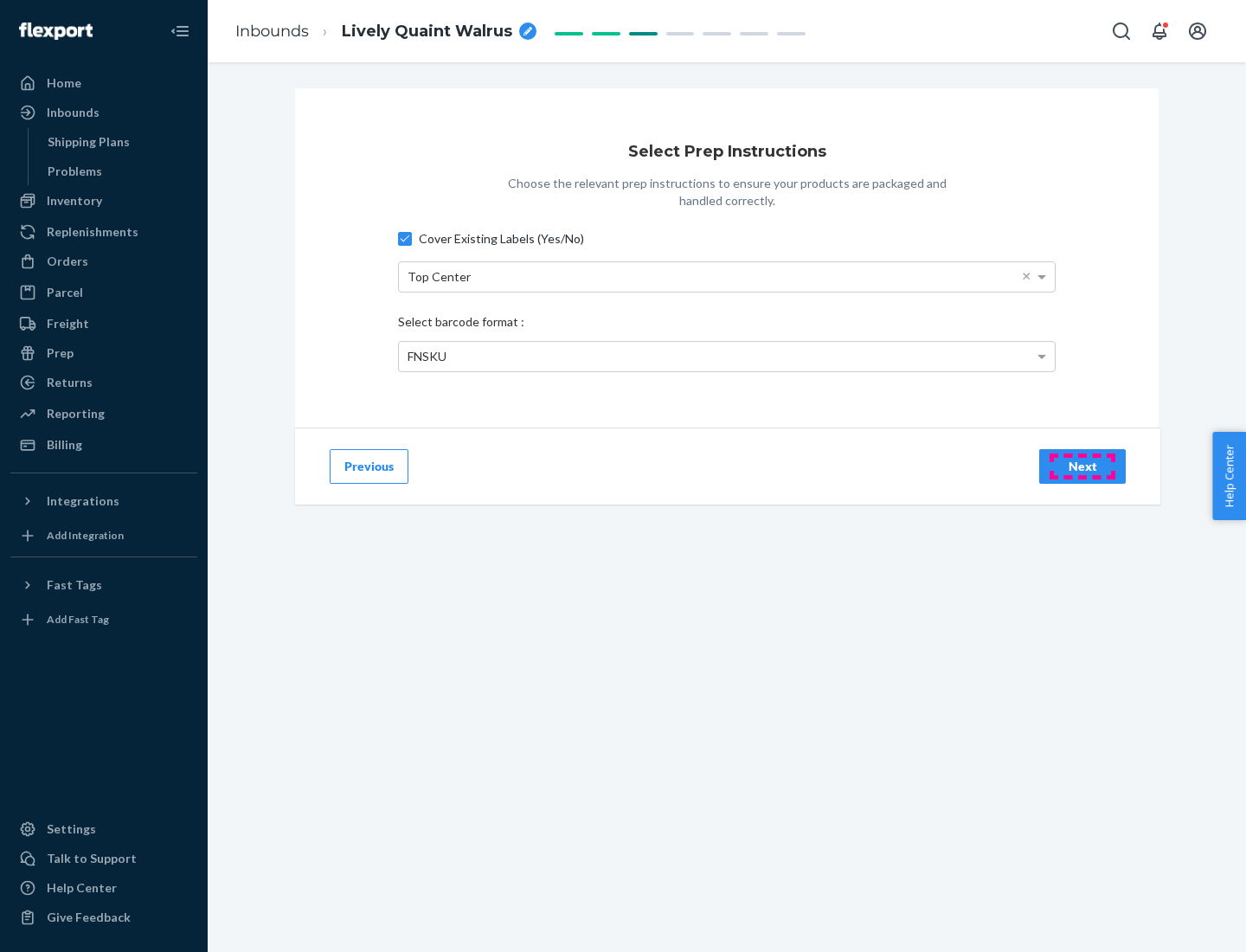
click at [1083, 466] on div "Next" at bounding box center [1083, 466] width 58 height 18
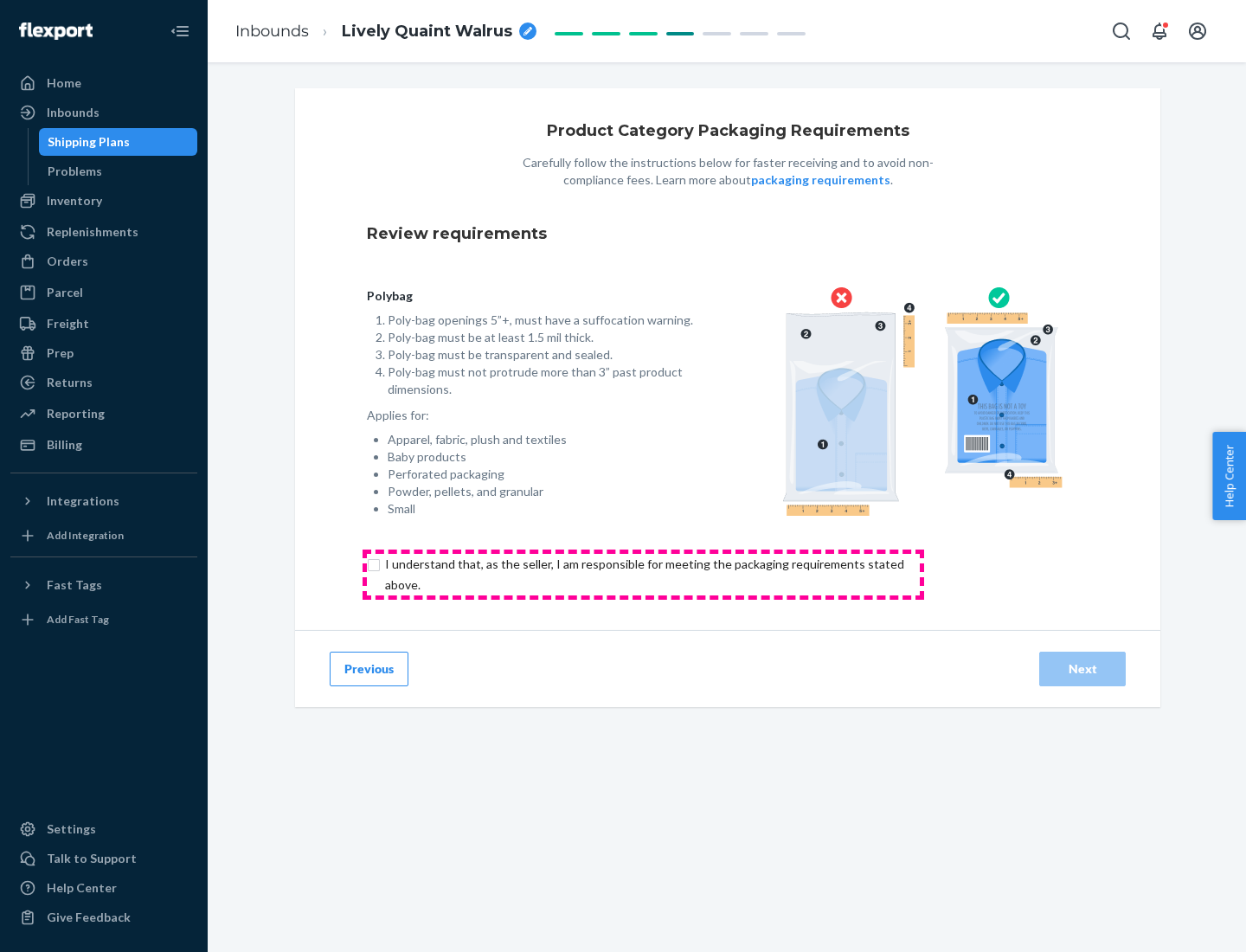
click at [643, 573] on input "checkbox" at bounding box center [654, 574] width 575 height 42
checkbox input "true"
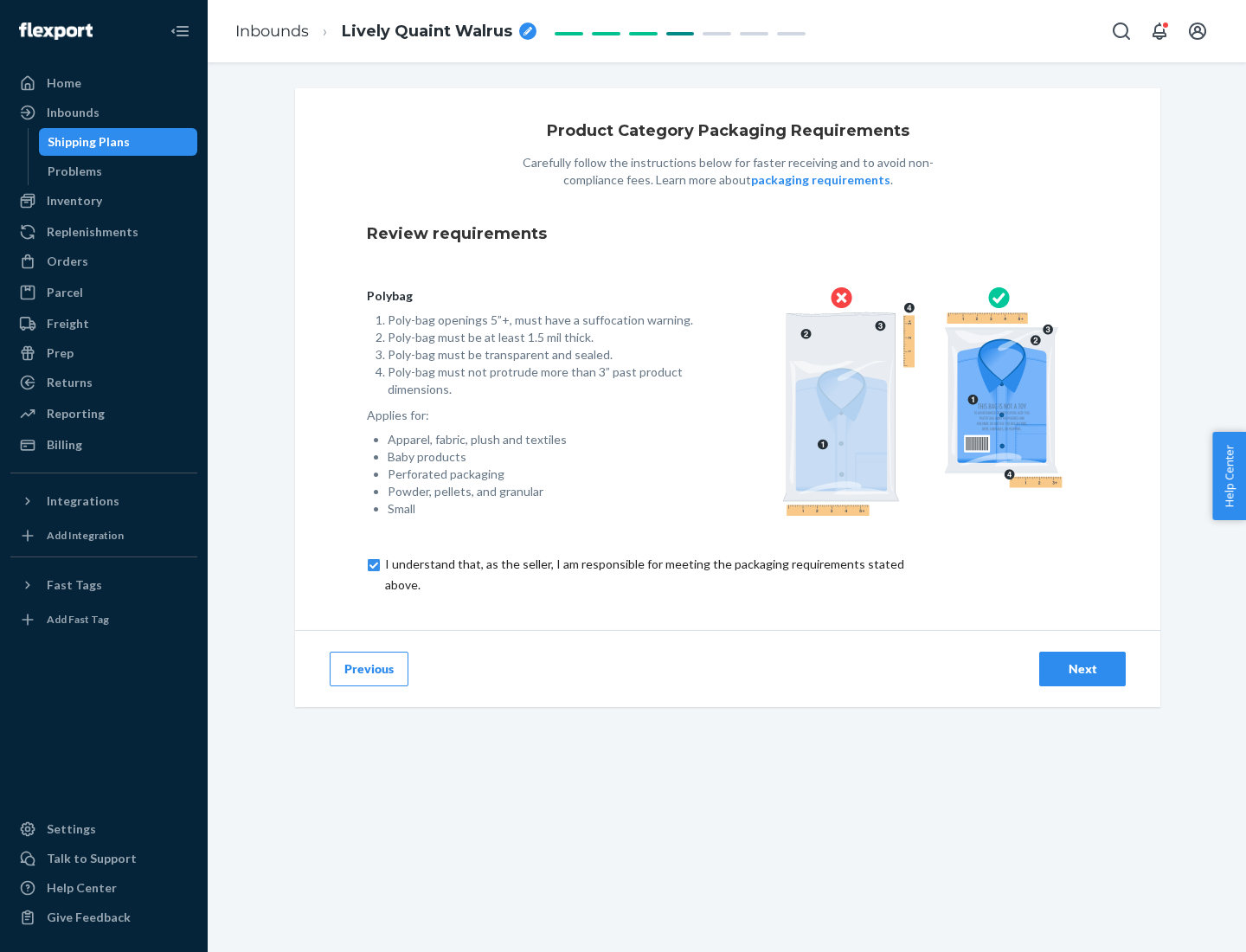
click at [1083, 668] on div "Next" at bounding box center [1083, 669] width 58 height 18
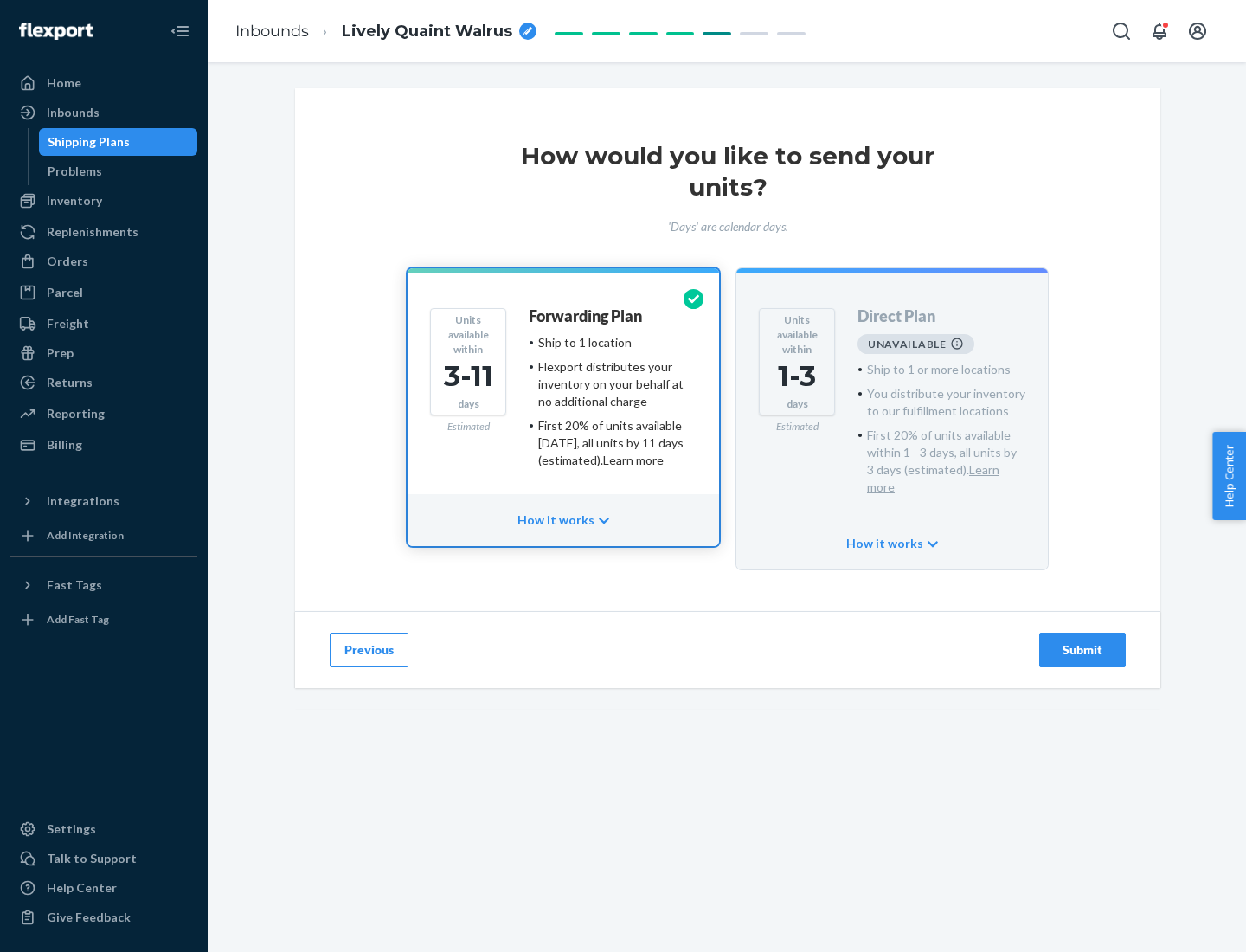
click at [586, 315] on h4 "Forwarding Plan" at bounding box center [585, 316] width 113 height 18
click at [1083, 641] on div "Submit" at bounding box center [1083, 650] width 58 height 18
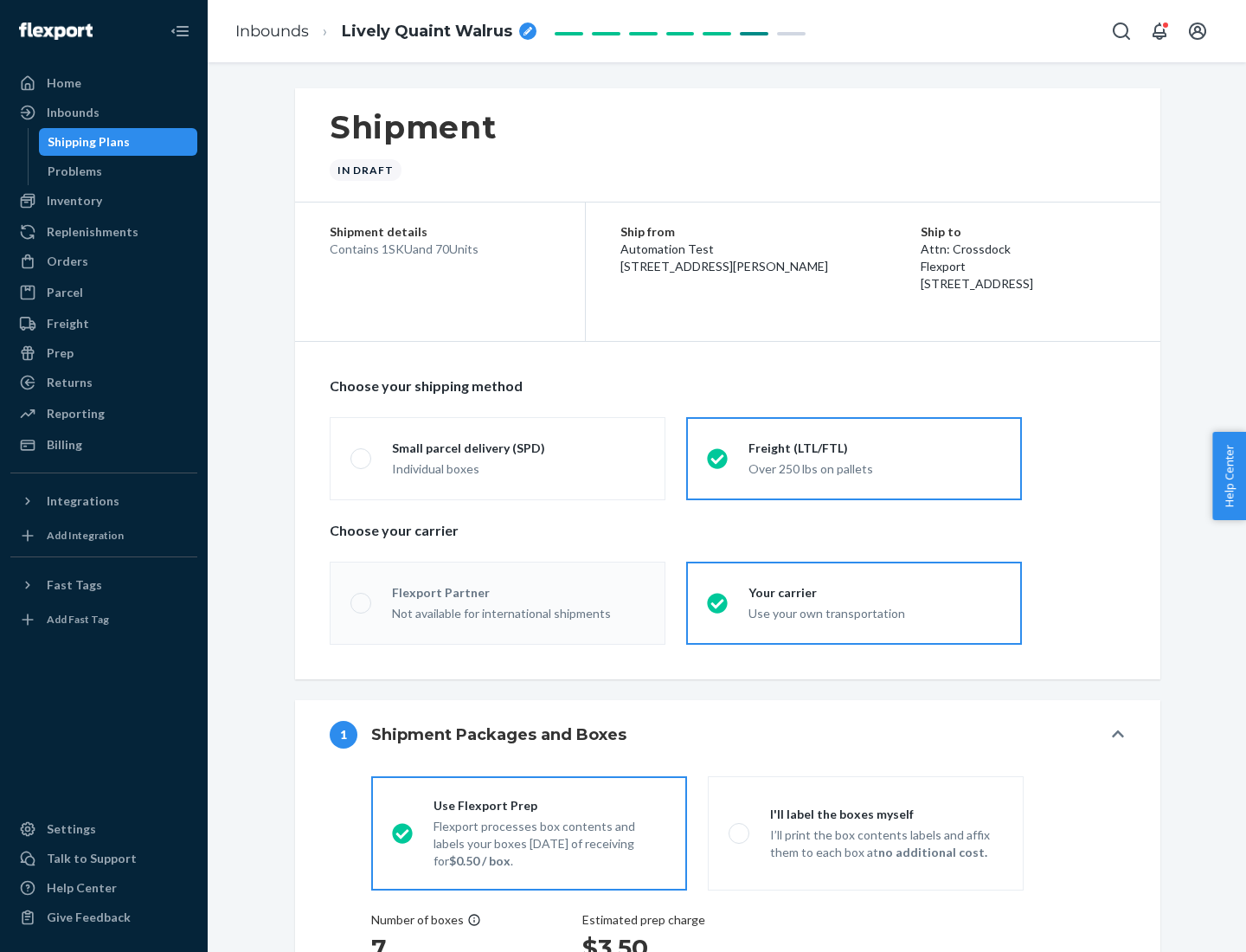
radio input "true"
radio input "false"
radio input "true"
radio input "false"
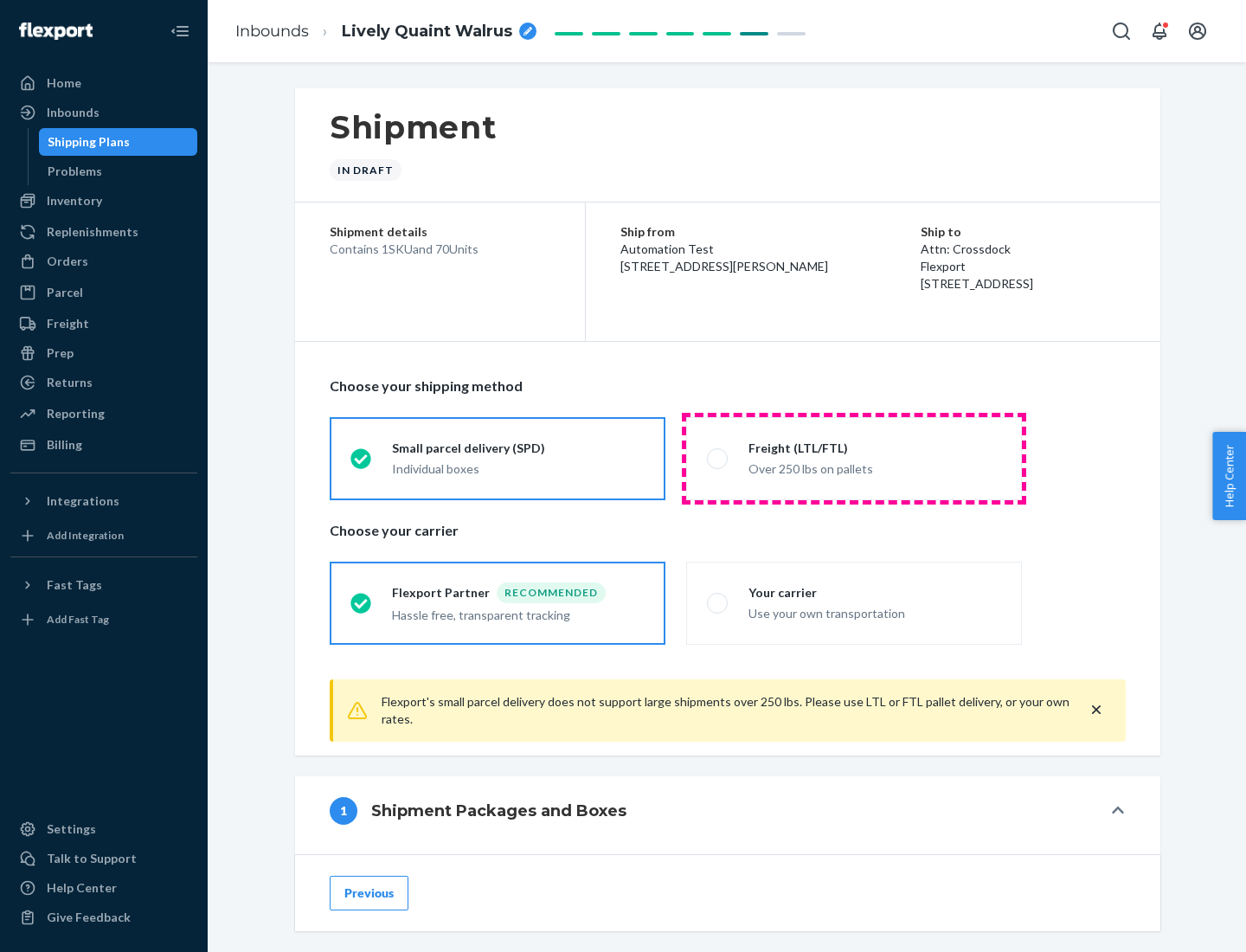
click at [854, 457] on div "Over 250 lbs on pallets" at bounding box center [875, 468] width 252 height 20
click at [718, 457] on input "Freight (LTL/FTL) Over 250 lbs on pallets" at bounding box center [713, 458] width 11 height 11
radio input "true"
radio input "false"
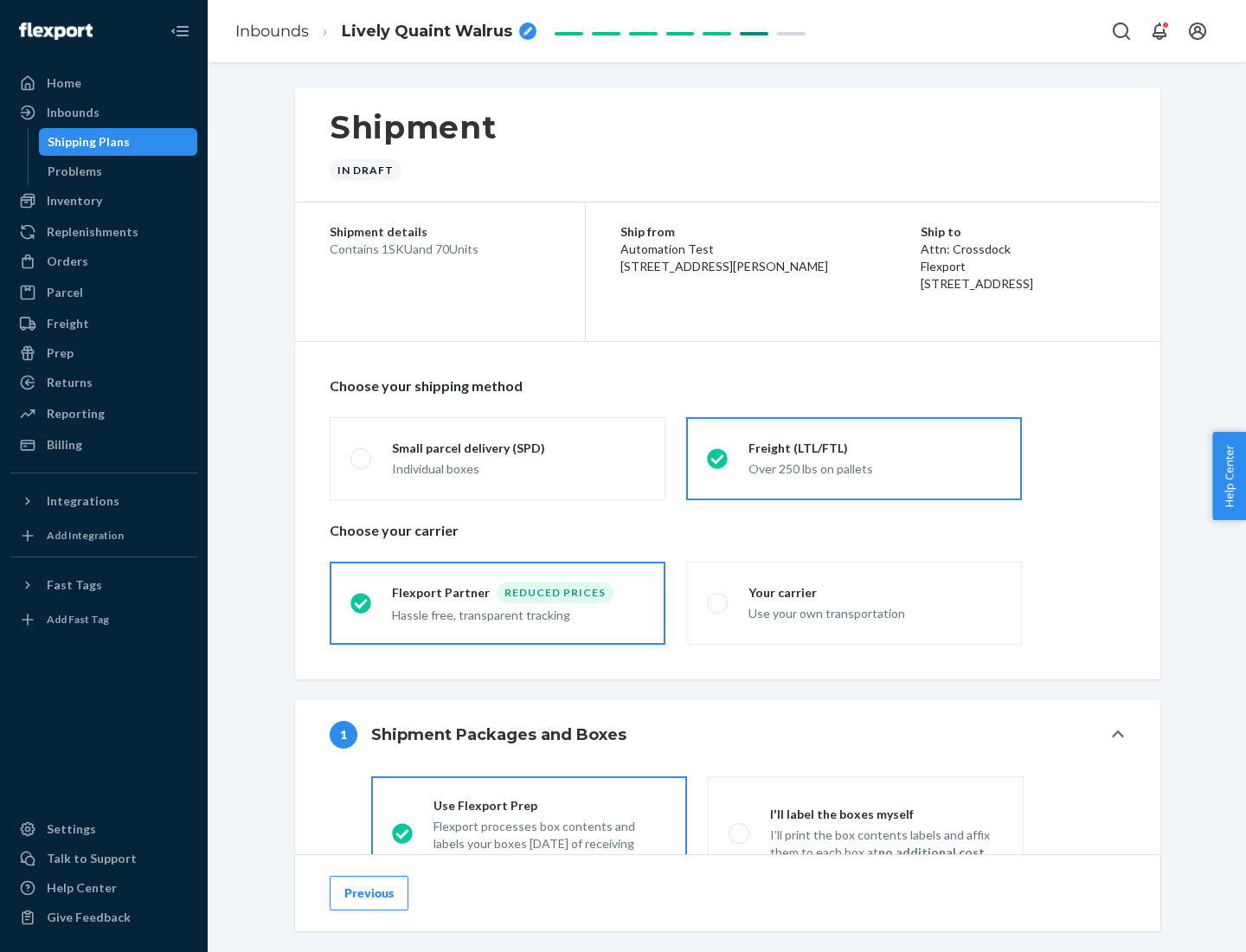
scroll to position [96, 0]
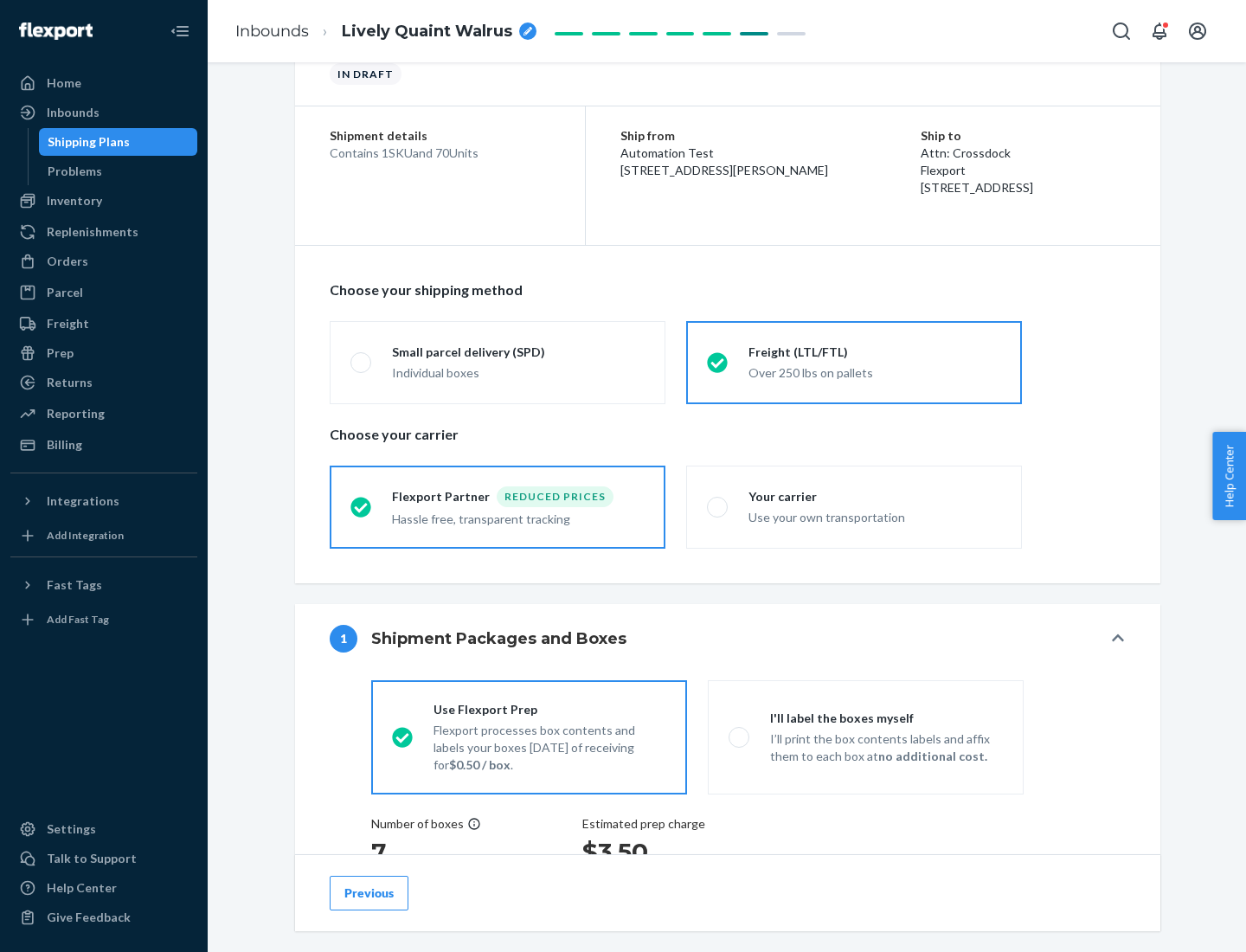
click at [854, 507] on div "Use your own transportation" at bounding box center [875, 516] width 252 height 20
click at [718, 507] on input "Your carrier Use your own transportation" at bounding box center [713, 507] width 11 height 11
radio input "true"
radio input "false"
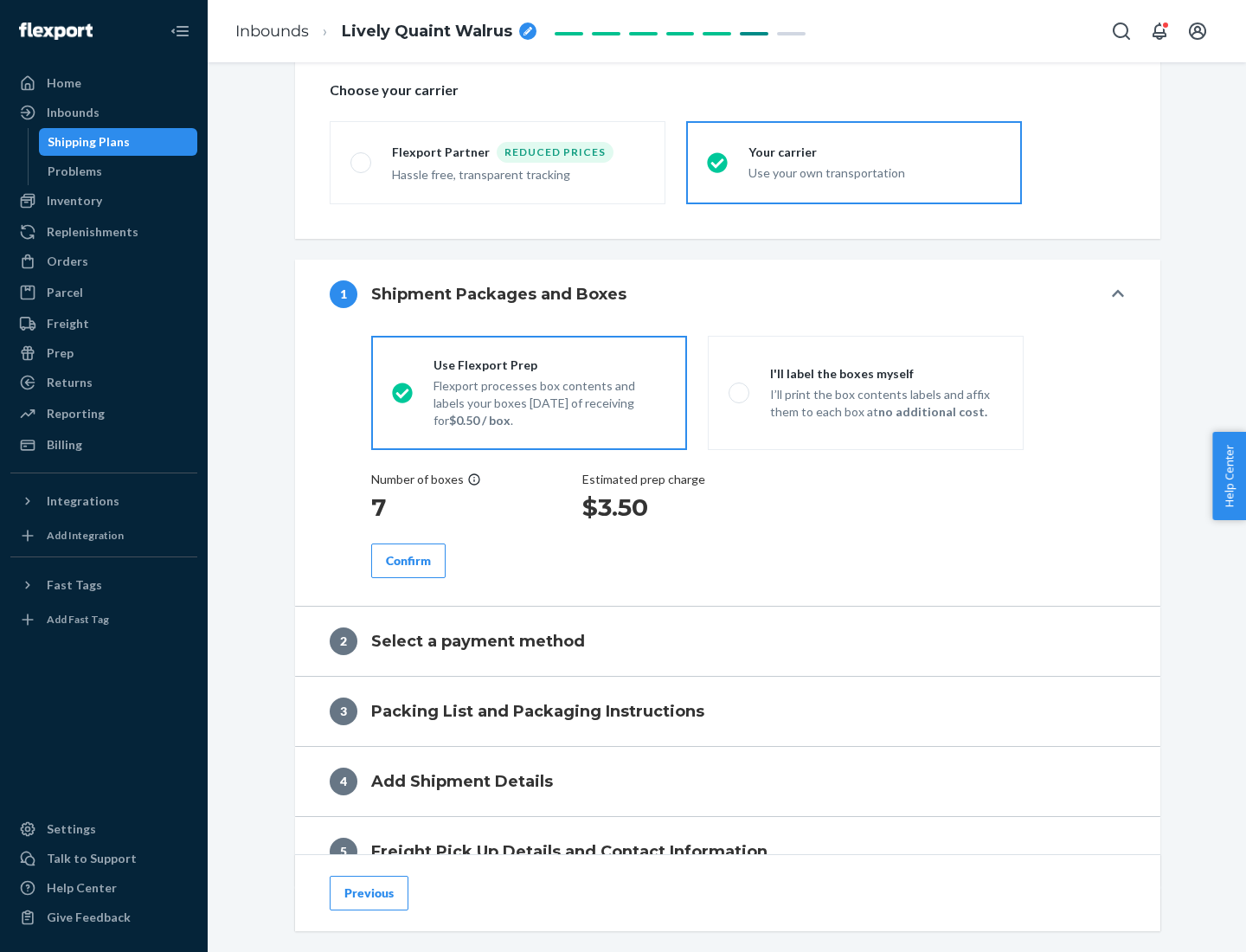
scroll to position [327, 0]
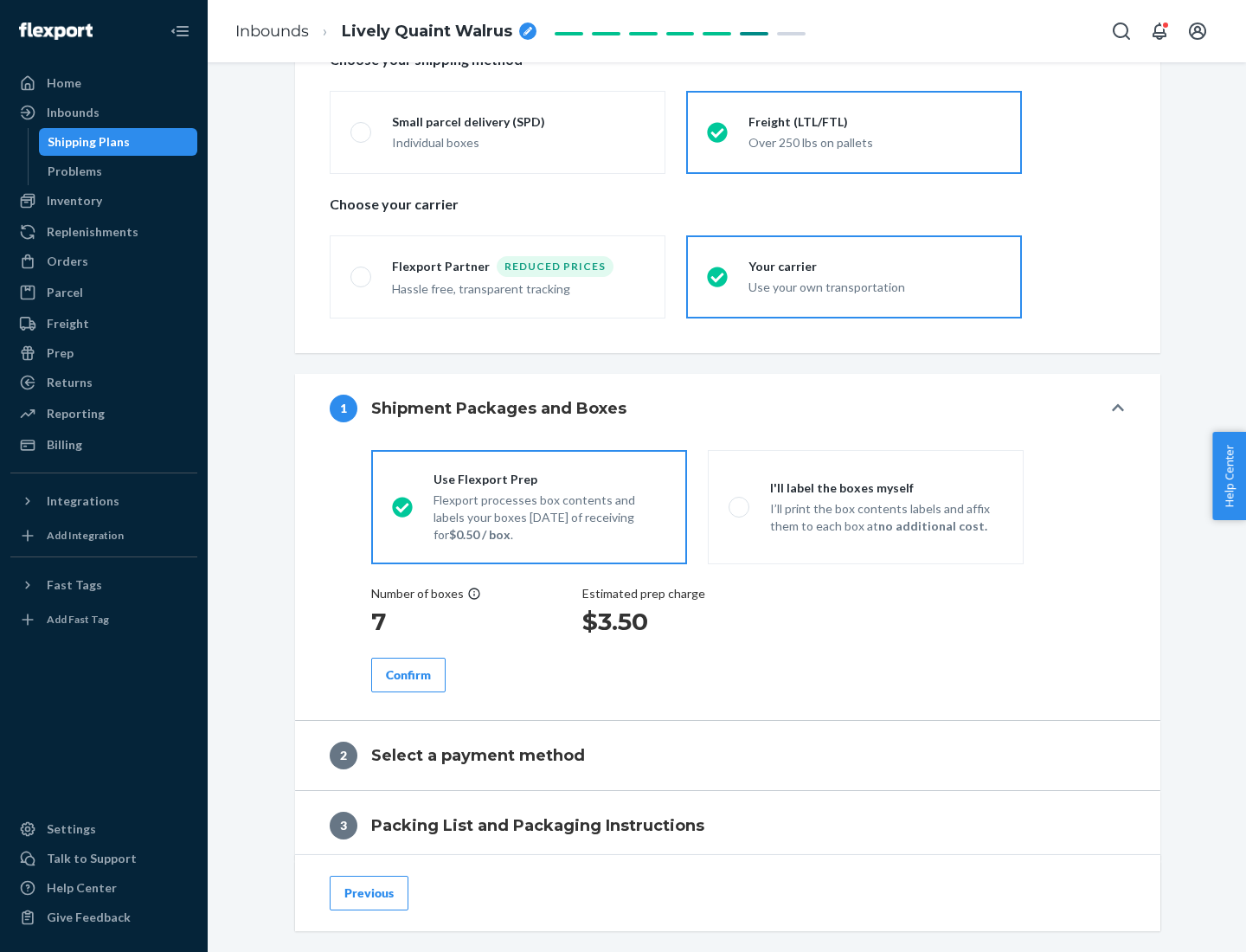
click at [866, 507] on p "I’ll print the box contents labels and affix them to each box at no additional …" at bounding box center [886, 517] width 233 height 34
click at [740, 507] on input "I'll label the boxes myself I’ll print the box contents labels and affix them t…" at bounding box center [734, 507] width 11 height 11
radio input "true"
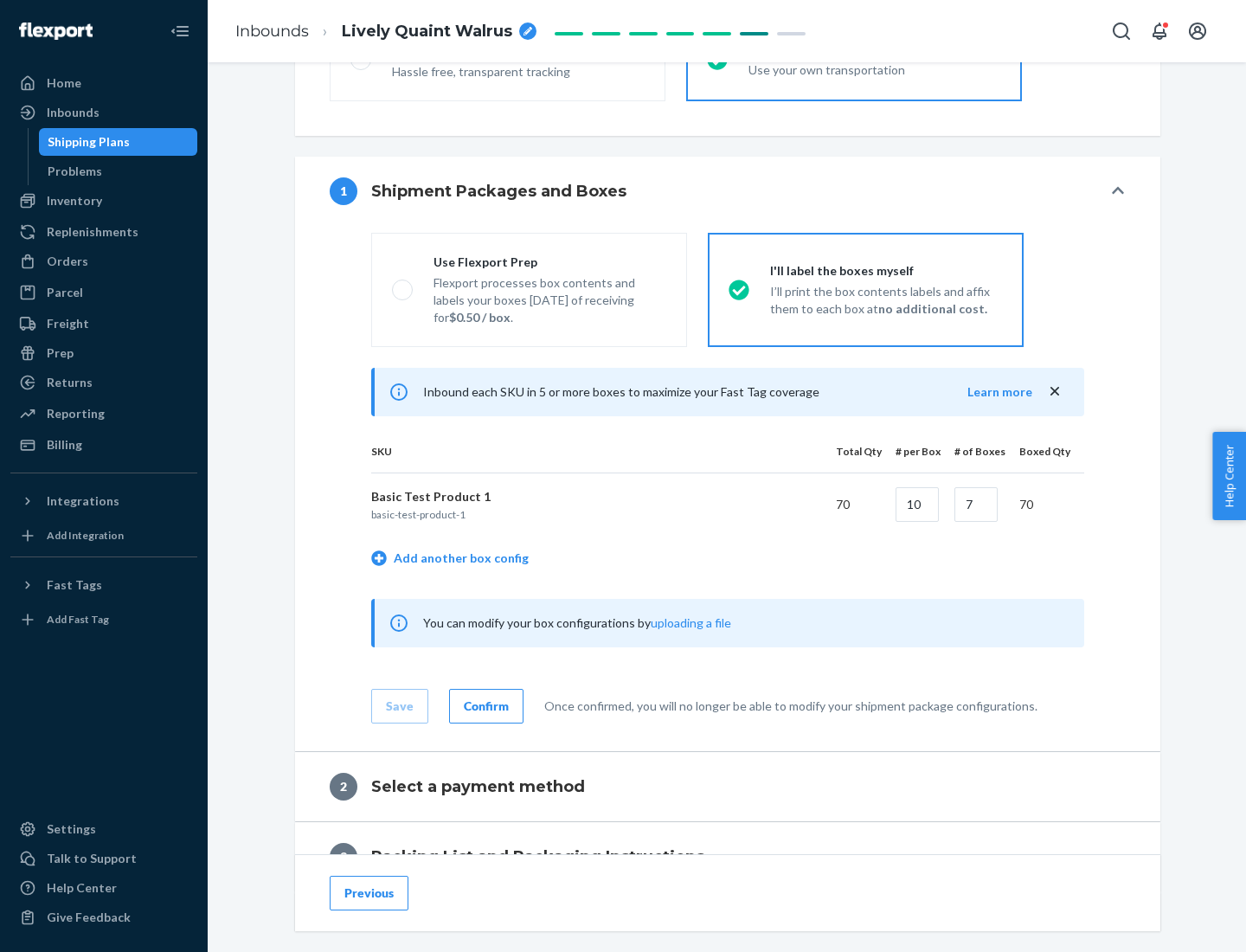
scroll to position [299, 0]
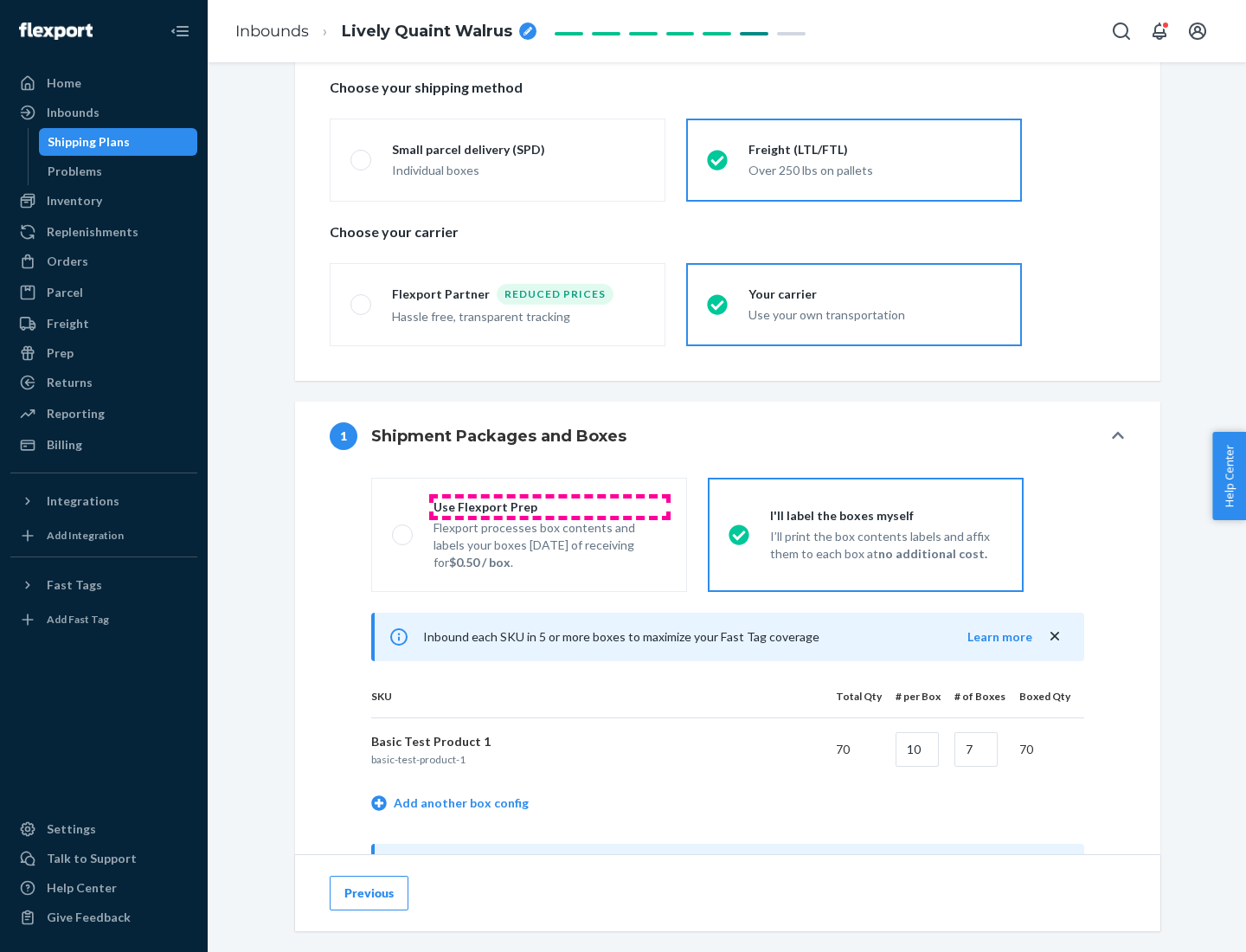
click at [549, 507] on div "Use Flexport Prep" at bounding box center [549, 507] width 233 height 18
click at [404, 529] on input "Use Flexport Prep Flexport processes box contents and labels your boxes [DATE] …" at bounding box center [398, 534] width 11 height 11
radio input "true"
radio input "false"
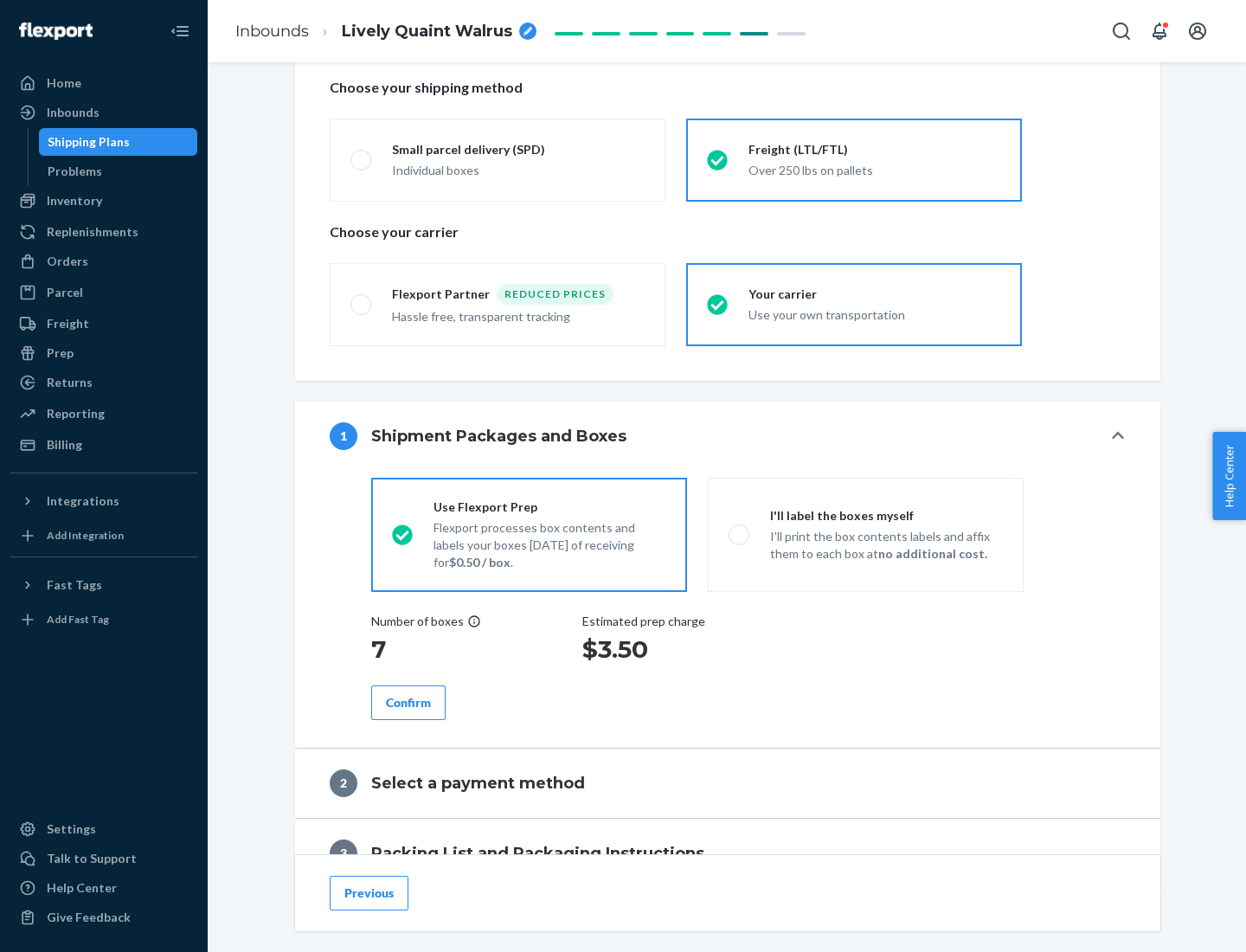
scroll to position [495, 0]
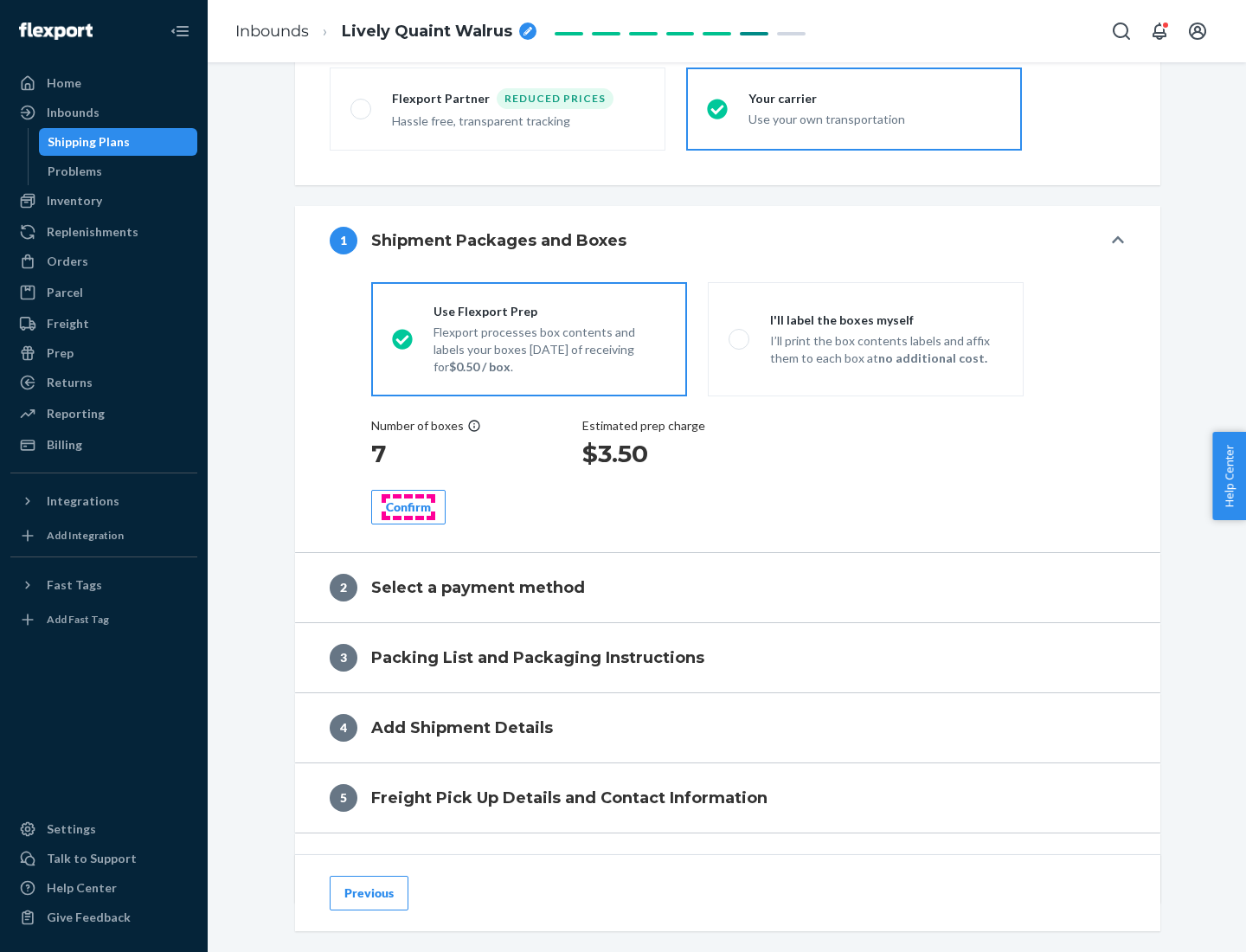
click at [408, 507] on div "Confirm" at bounding box center [408, 507] width 45 height 18
radio input "false"
